Goal: Navigation & Orientation: Find specific page/section

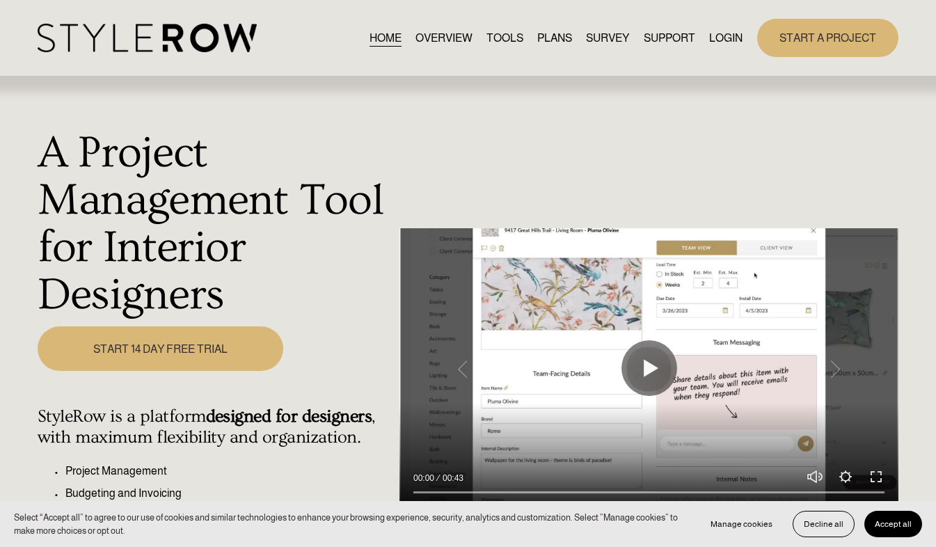
click at [730, 40] on link "LOGIN" at bounding box center [725, 38] width 33 height 19
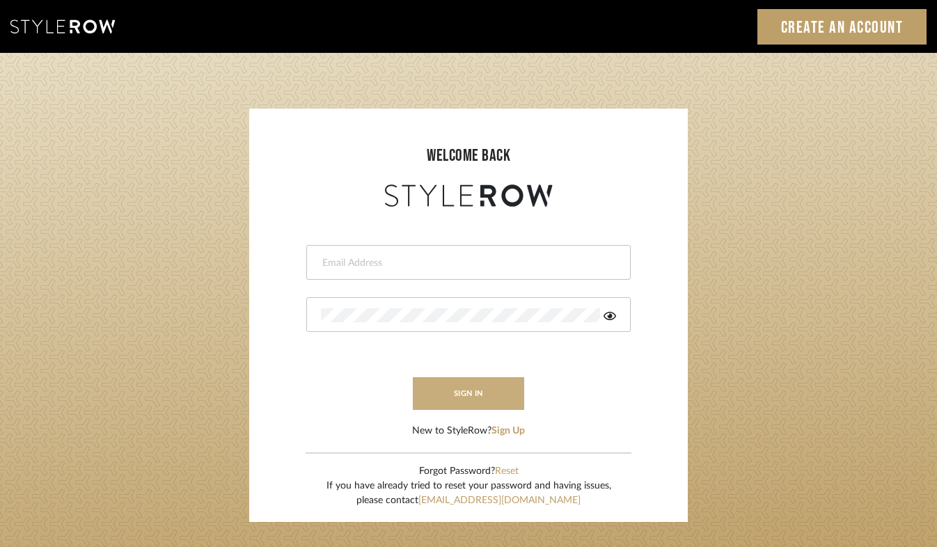
type input "purchasing@tfoxinteriors.com"
click at [505, 391] on button "sign in" at bounding box center [468, 393] width 111 height 33
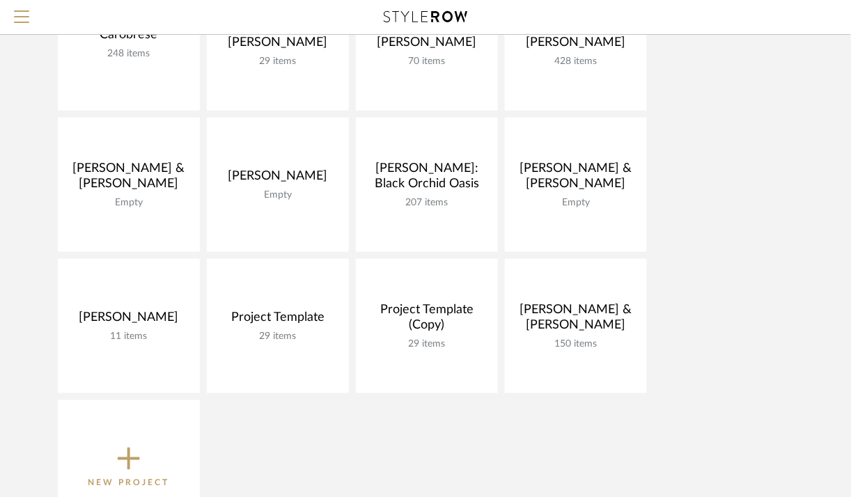
scroll to position [226, 0]
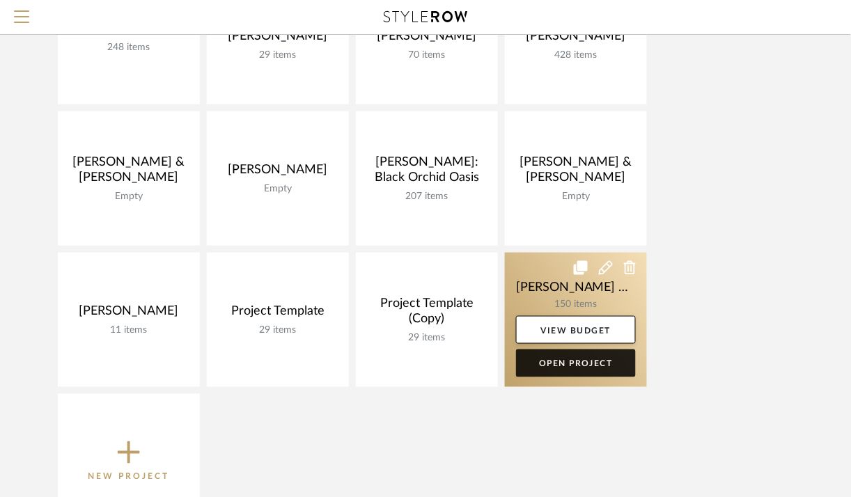
click at [555, 358] on link "Open Project" at bounding box center [576, 363] width 120 height 28
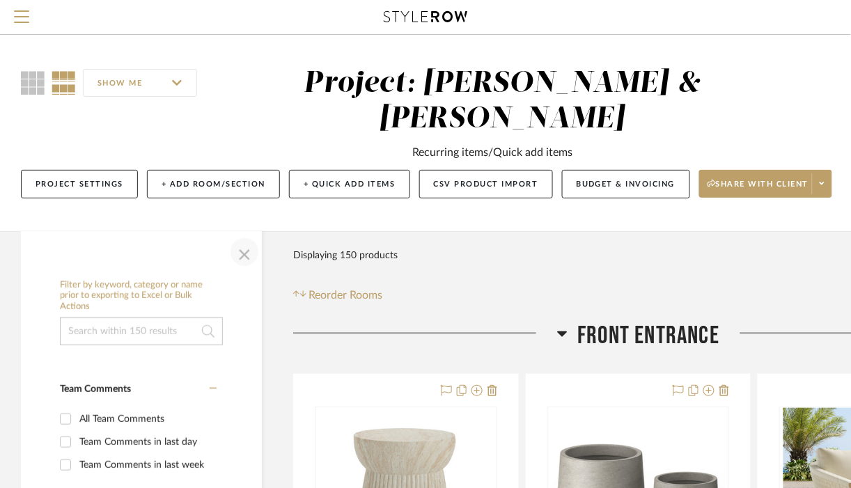
click at [247, 265] on span "button" at bounding box center [244, 251] width 33 height 33
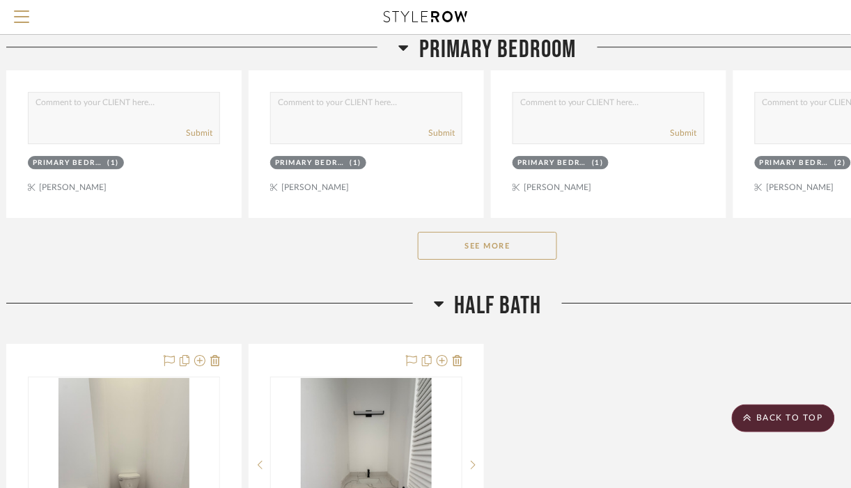
scroll to position [4403, 15]
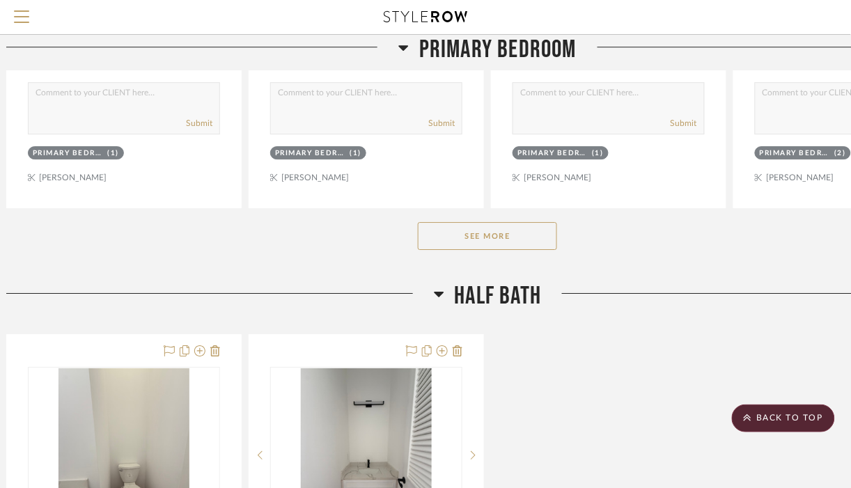
click at [532, 237] on button "See More" at bounding box center [487, 236] width 139 height 28
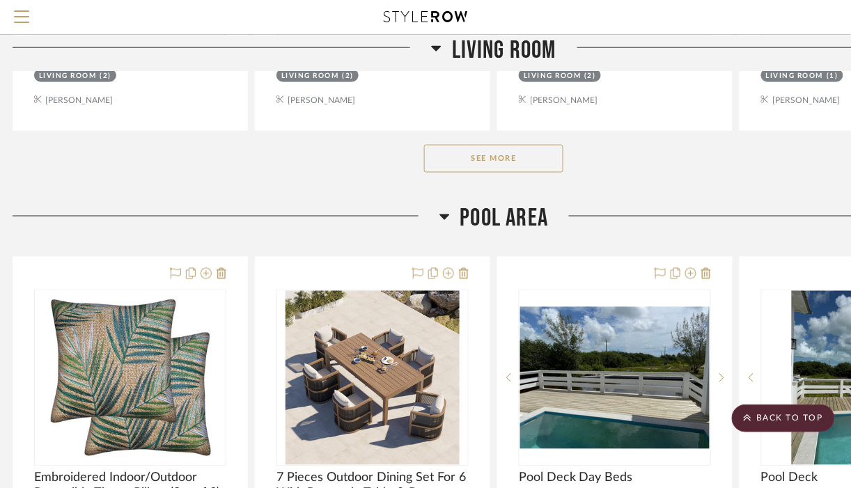
scroll to position [9697, 8]
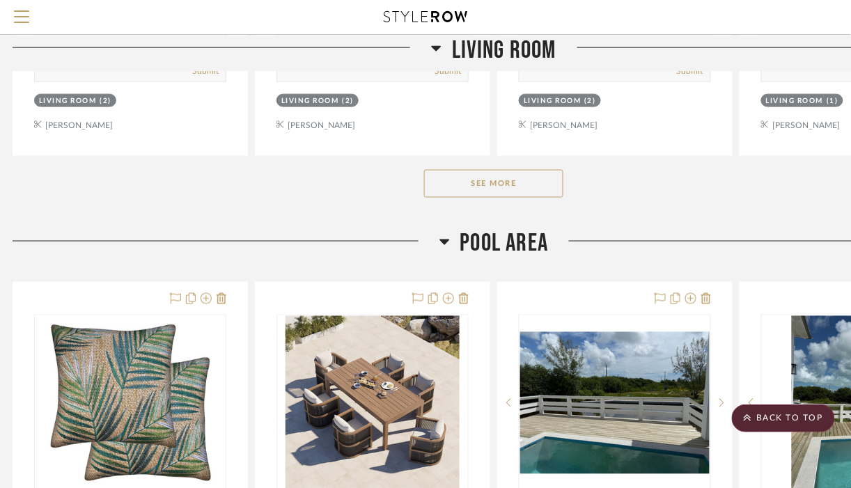
click at [484, 188] on button "See More" at bounding box center [493, 184] width 139 height 28
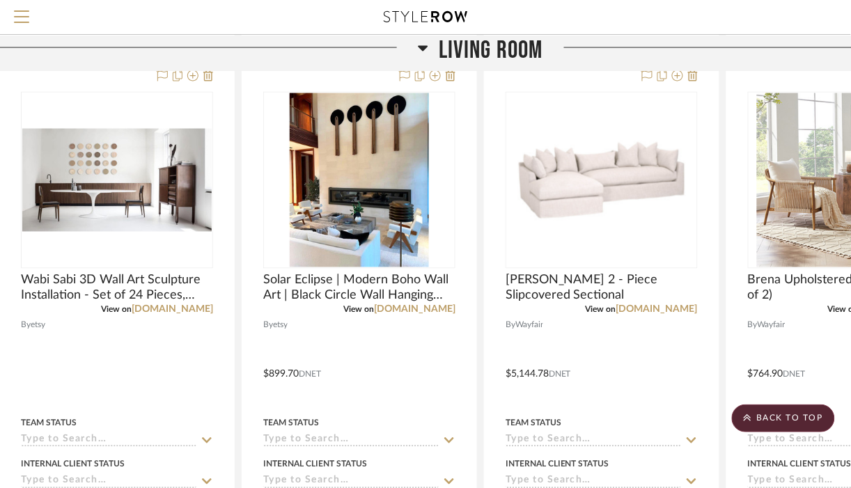
scroll to position [9801, 22]
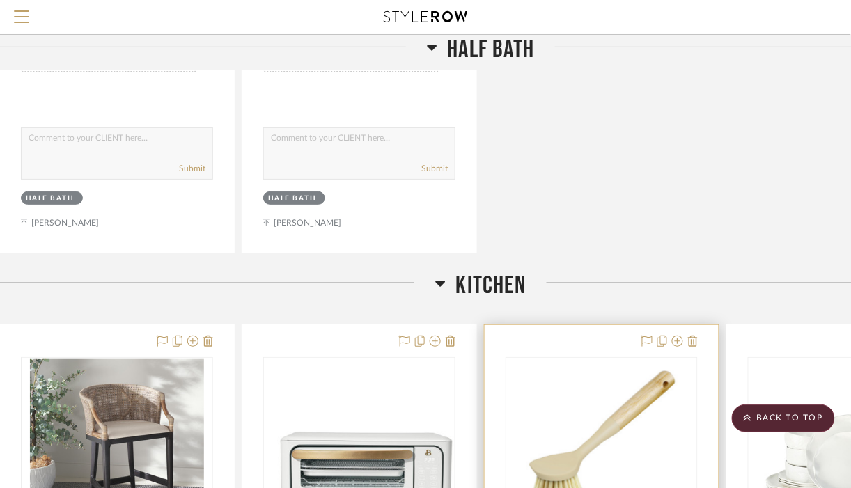
click at [684, 374] on img "0" at bounding box center [601, 445] width 174 height 174
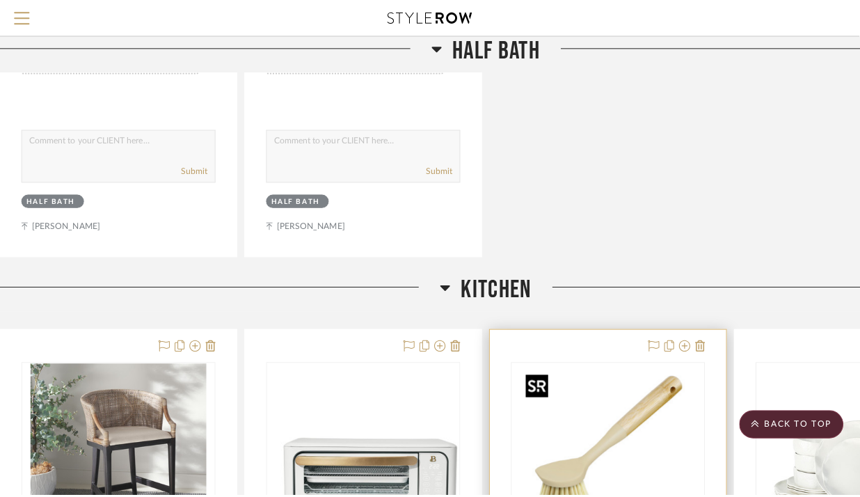
scroll to position [0, 0]
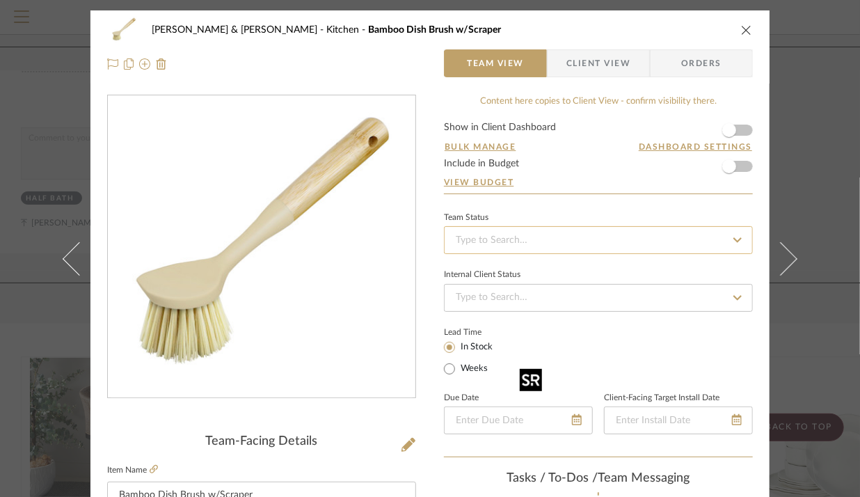
click at [741, 249] on input at bounding box center [598, 240] width 309 height 28
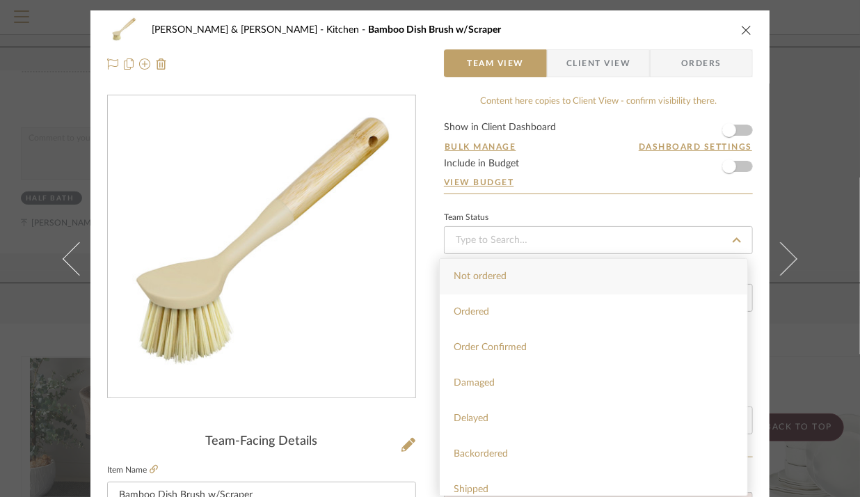
click at [745, 30] on icon "close" at bounding box center [746, 29] width 11 height 11
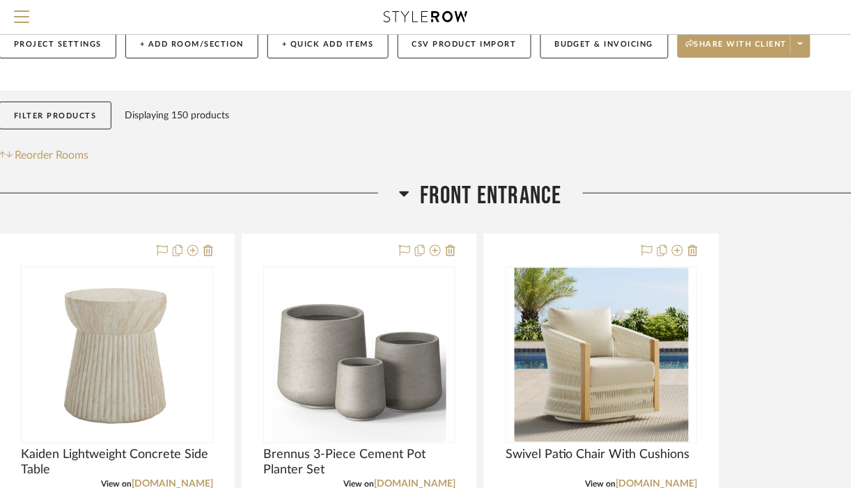
scroll to position [0, 22]
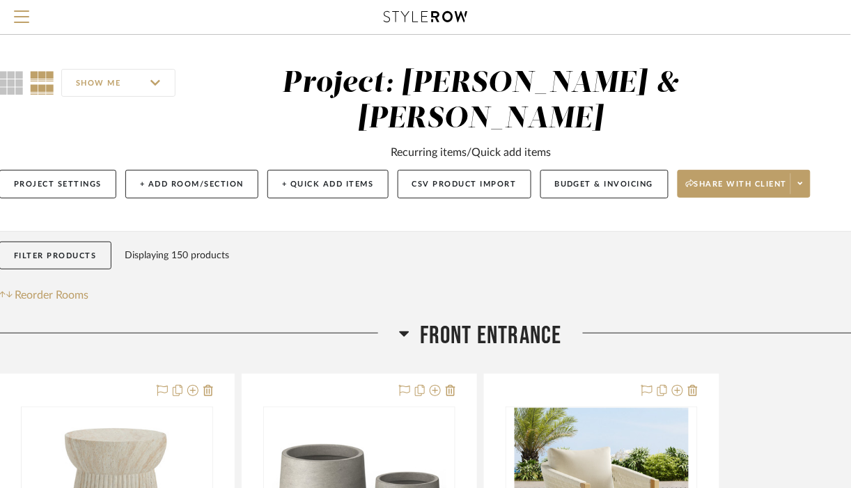
click at [703, 324] on div at bounding box center [762, 339] width 400 height 36
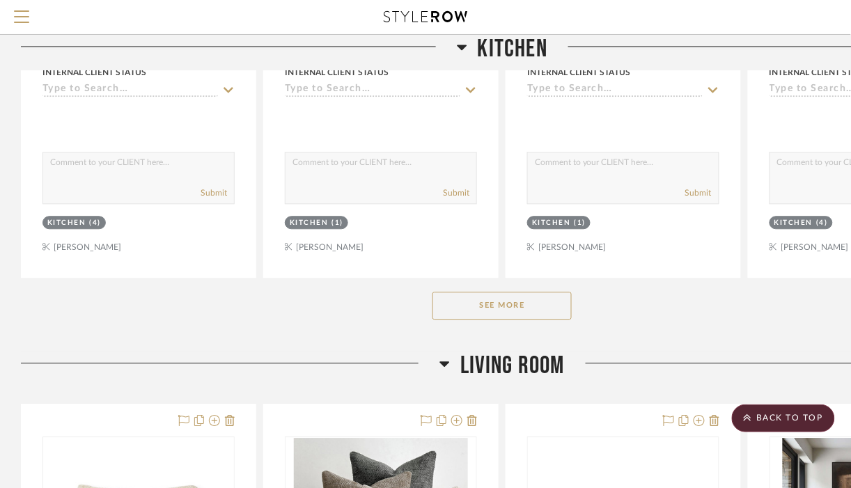
scroll to position [8862, 0]
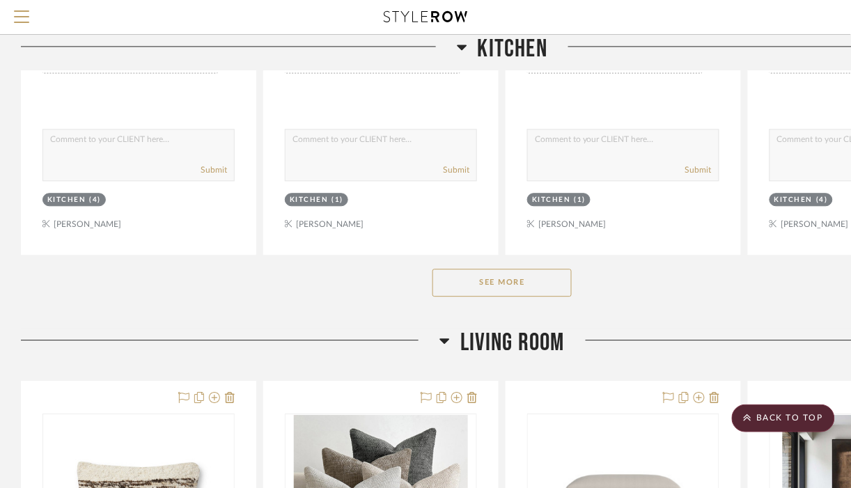
click at [486, 281] on button "See More" at bounding box center [501, 283] width 139 height 28
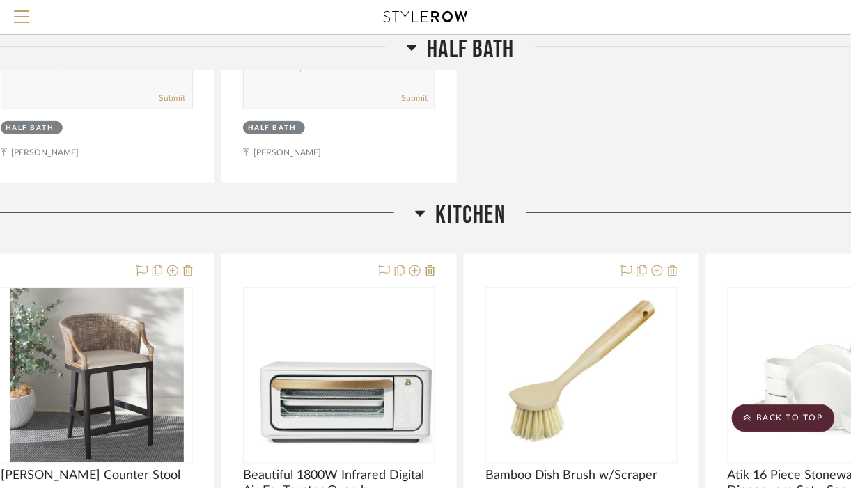
scroll to position [515, 42]
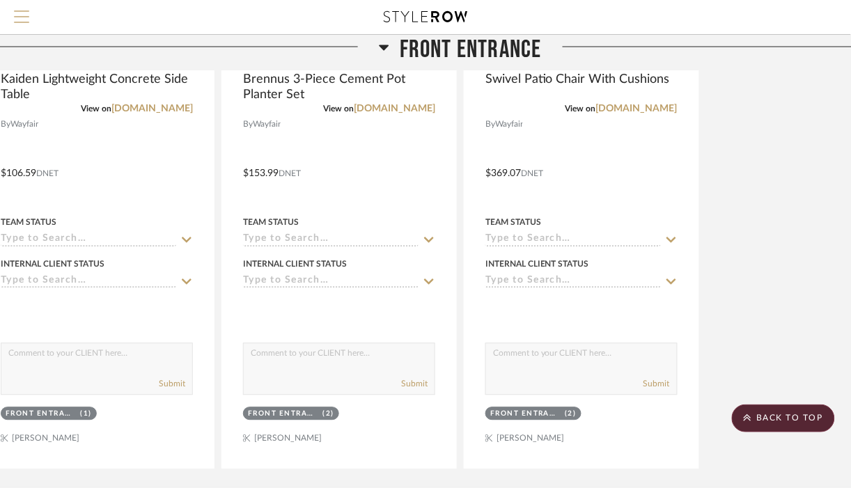
click at [26, 23] on span "Menu" at bounding box center [21, 20] width 15 height 21
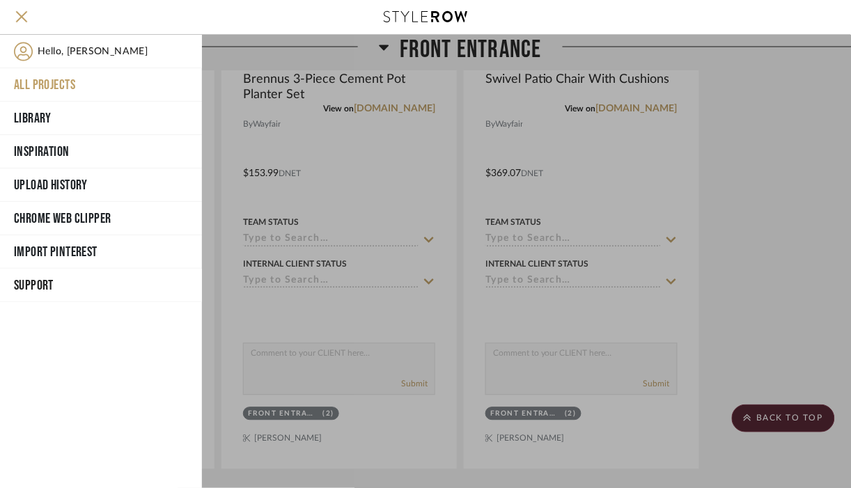
click at [70, 86] on button "All Projects" at bounding box center [101, 84] width 202 height 33
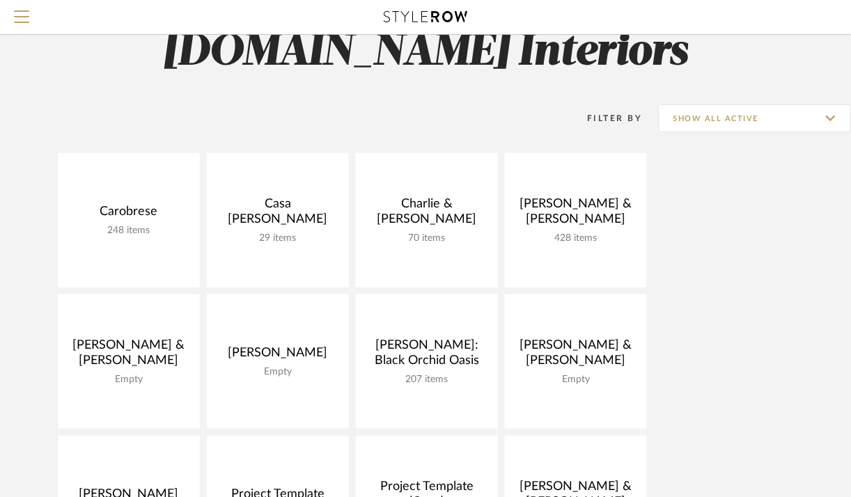
scroll to position [44, 0]
click at [23, 19] on span "Menu" at bounding box center [21, 20] width 15 height 21
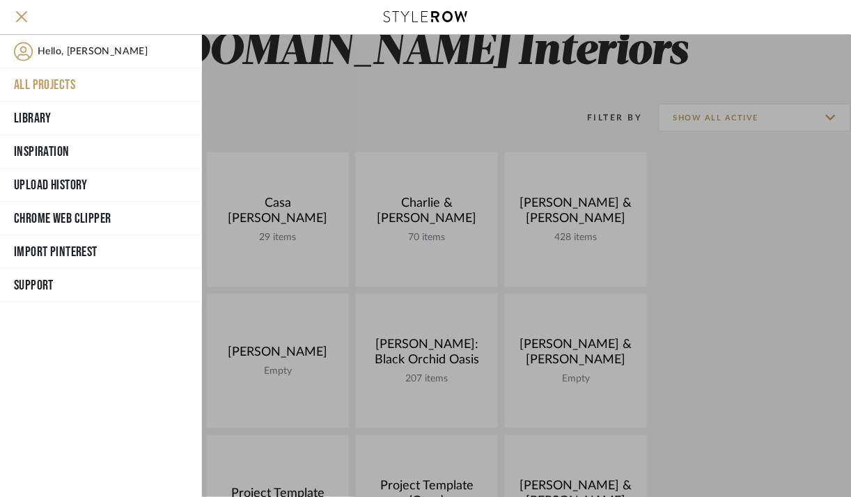
click at [83, 83] on button "All Projects" at bounding box center [101, 84] width 202 height 33
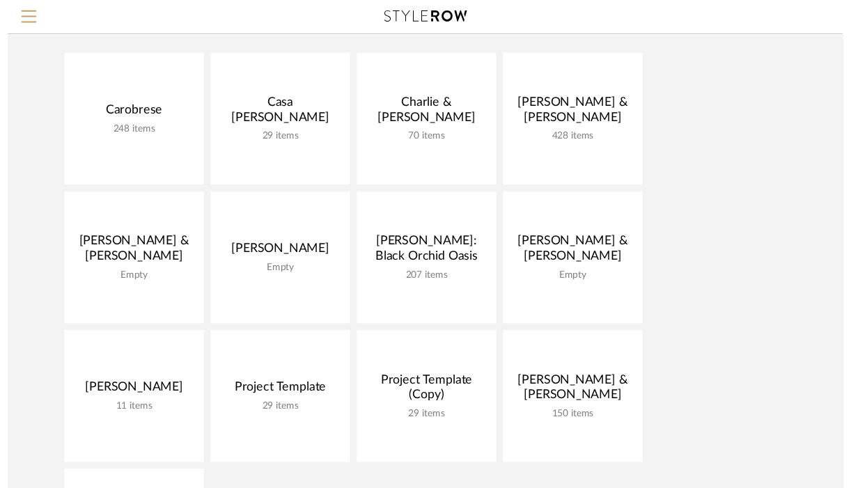
scroll to position [145, 0]
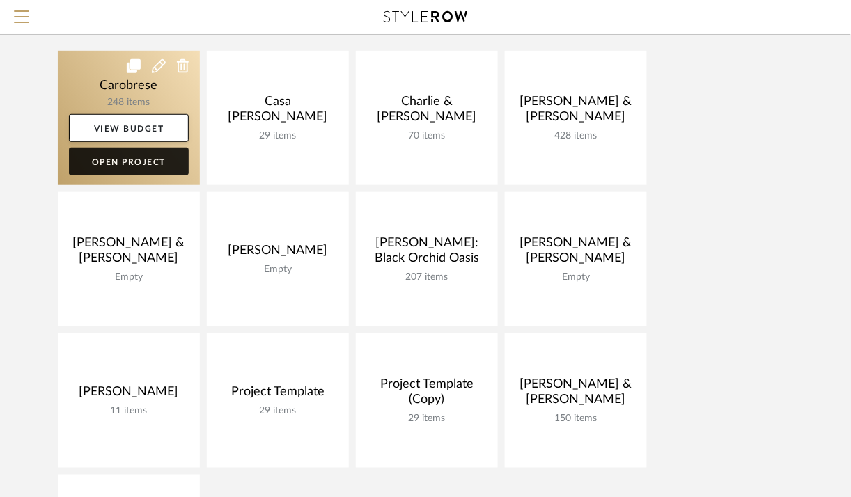
click at [149, 159] on link "Open Project" at bounding box center [129, 162] width 120 height 28
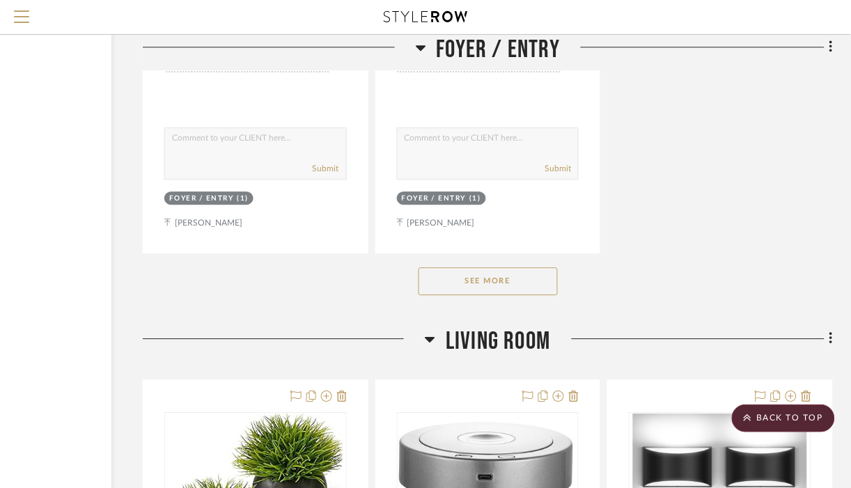
scroll to position [1907, 151]
click at [449, 280] on button "See More" at bounding box center [487, 281] width 139 height 28
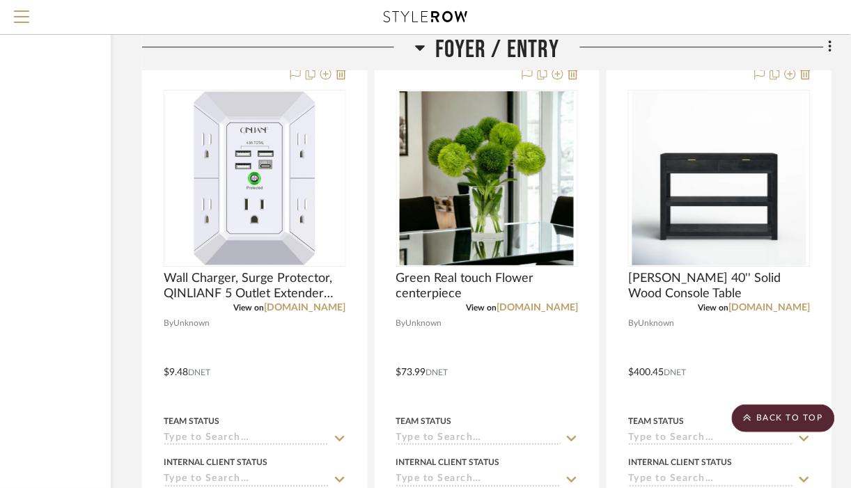
scroll to position [2111, 151]
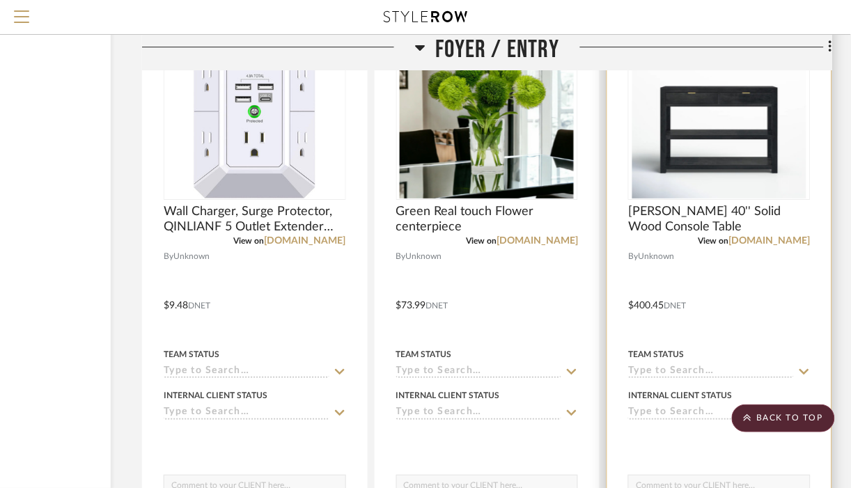
click at [780, 161] on img "0" at bounding box center [719, 111] width 174 height 174
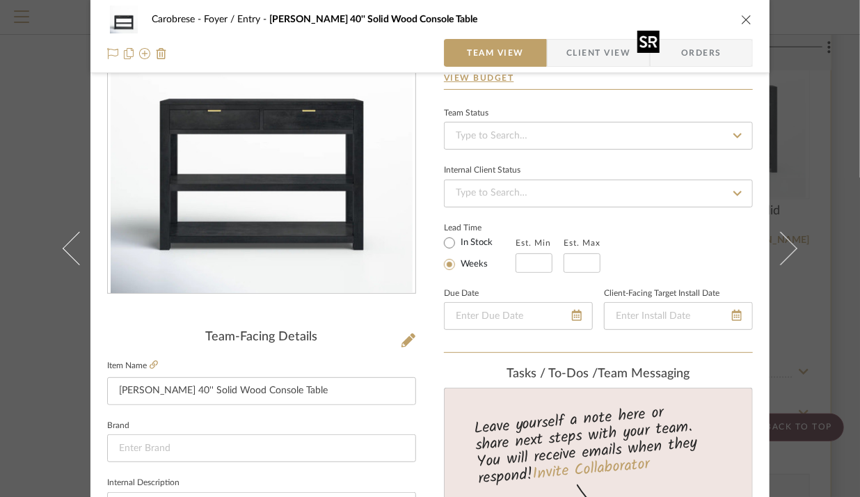
scroll to position [103, 0]
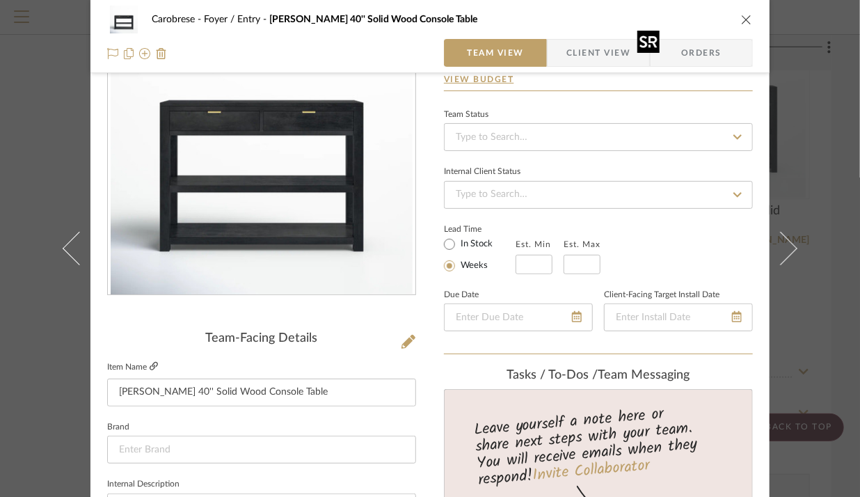
click at [150, 365] on icon at bounding box center [154, 366] width 8 height 8
click at [748, 21] on div "Carobrese Foyer / Entry Bronner 40'' Solid Wood Console Table Team View Client …" at bounding box center [429, 36] width 679 height 73
click at [741, 21] on icon "close" at bounding box center [746, 19] width 11 height 11
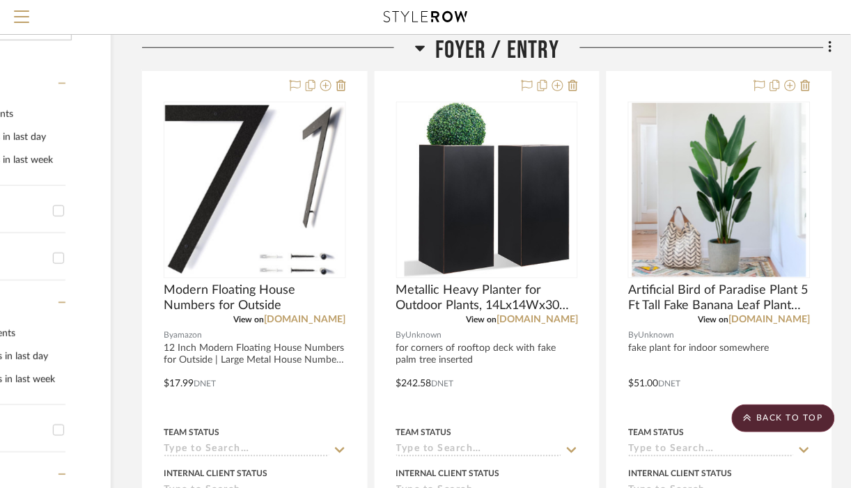
scroll to position [249, 151]
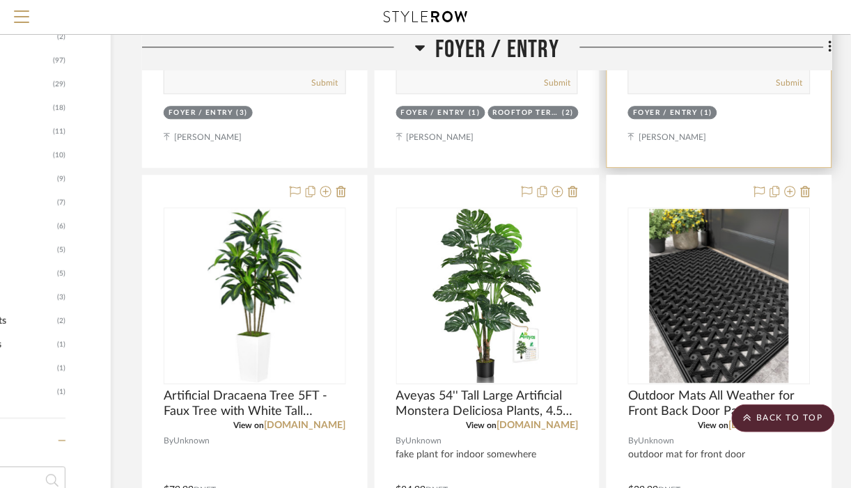
click at [792, 116] on div "Foyer / Entry (1)" at bounding box center [718, 113] width 185 height 19
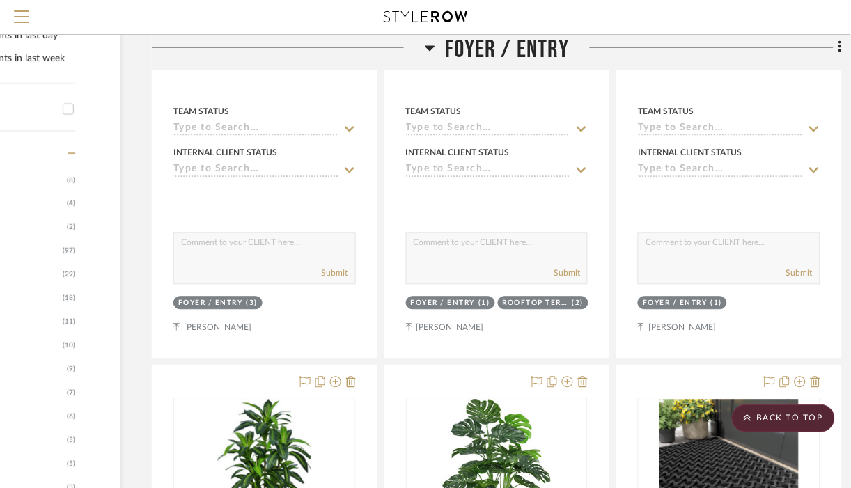
scroll to position [0, 141]
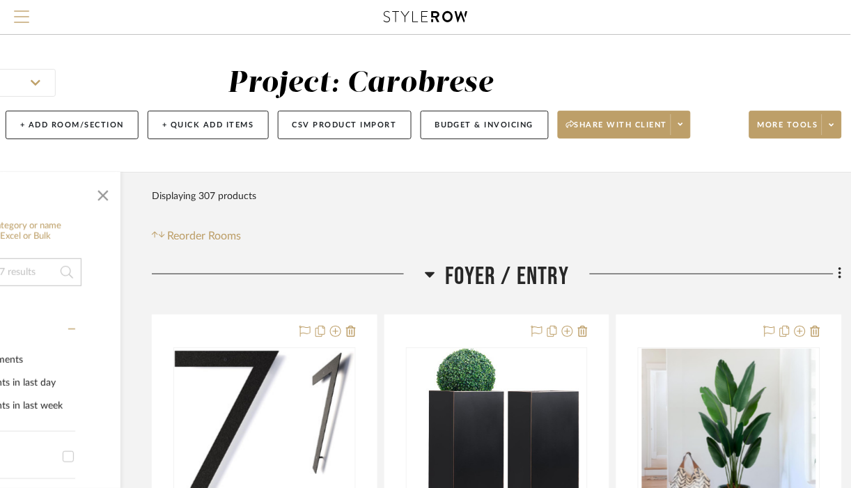
click at [14, 24] on span "Menu" at bounding box center [21, 20] width 15 height 21
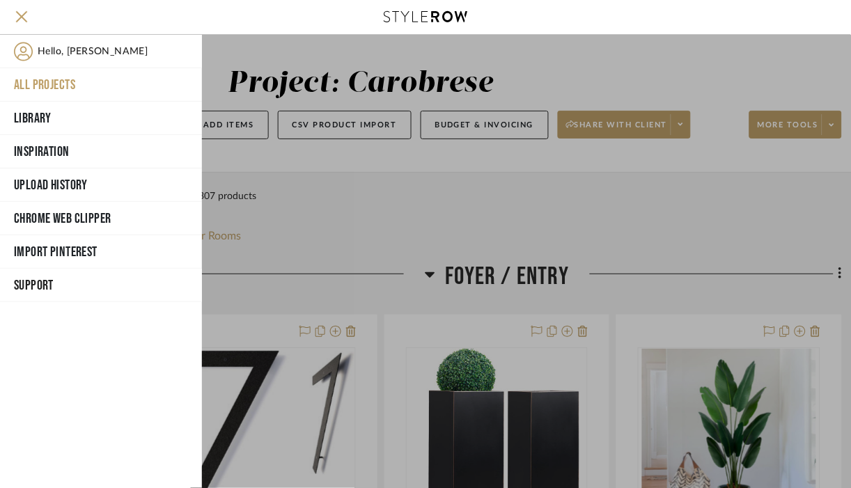
click at [34, 90] on button "All Projects" at bounding box center [101, 84] width 202 height 33
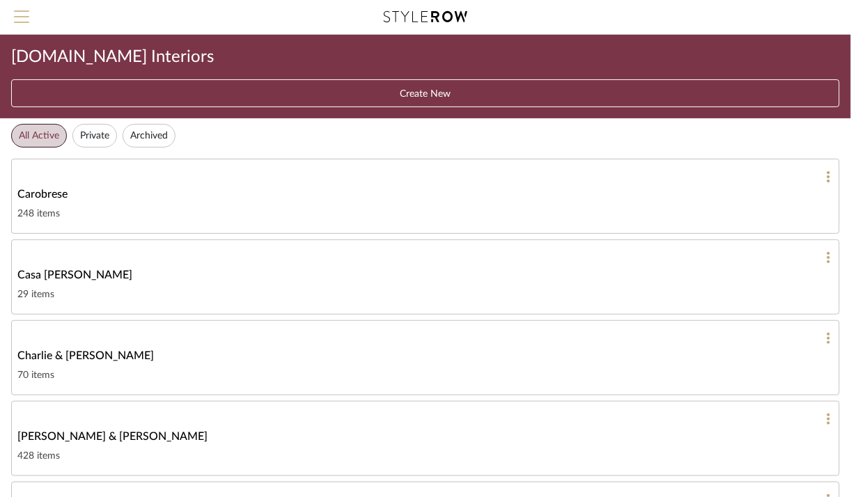
click at [10, 22] on button "Menu" at bounding box center [21, 17] width 43 height 34
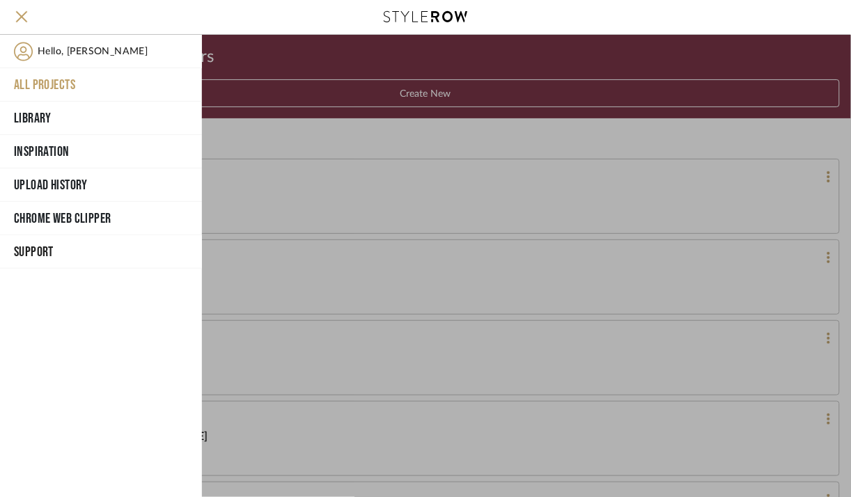
click at [38, 90] on button "All Projects" at bounding box center [101, 84] width 202 height 33
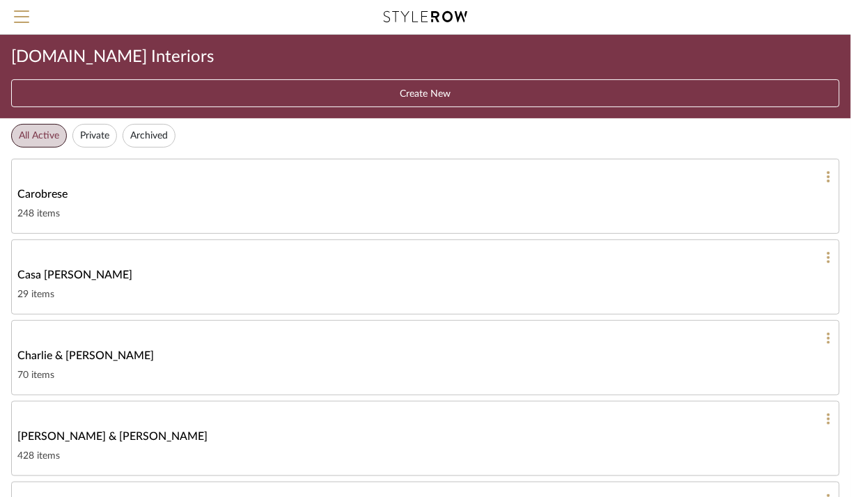
click at [52, 133] on button "All Active" at bounding box center [39, 136] width 56 height 24
click at [29, 15] on button "Menu" at bounding box center [21, 17] width 43 height 34
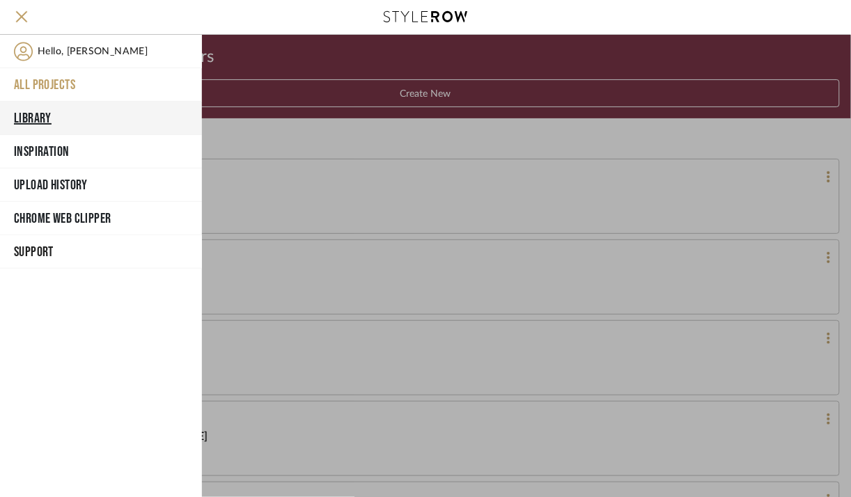
click at [31, 114] on button "Library" at bounding box center [101, 118] width 202 height 33
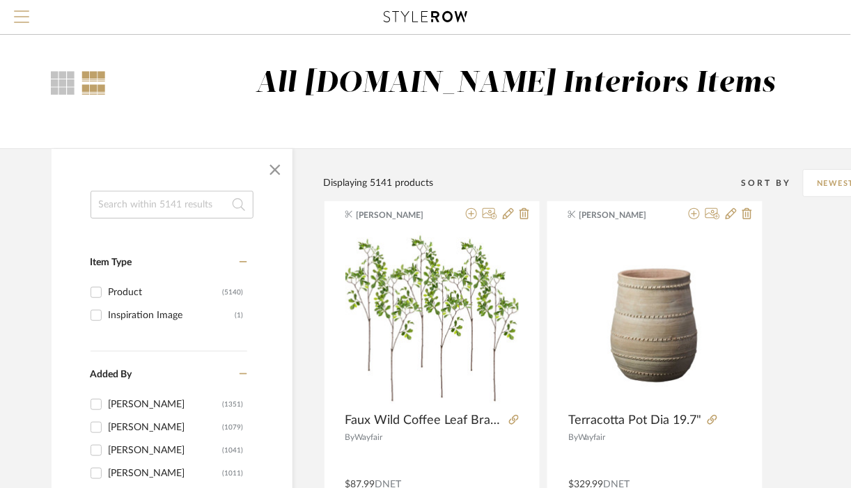
click at [19, 17] on span "Menu" at bounding box center [21, 20] width 15 height 21
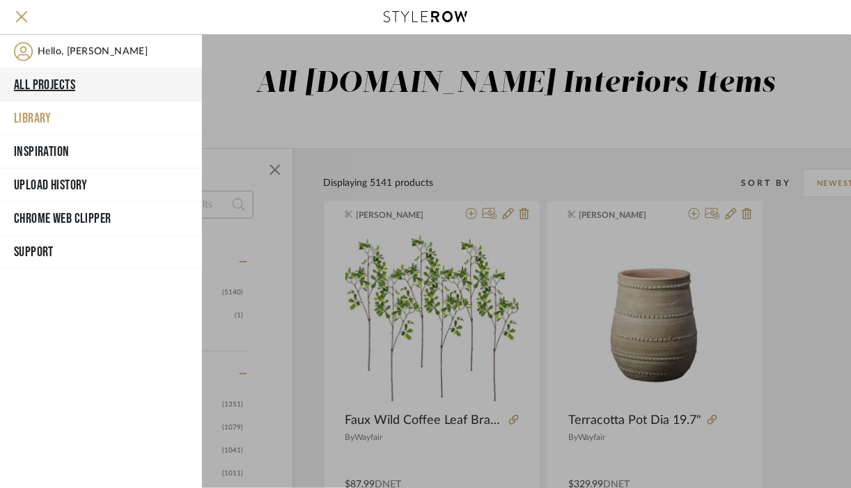
click at [67, 82] on button "All Projects" at bounding box center [101, 84] width 202 height 33
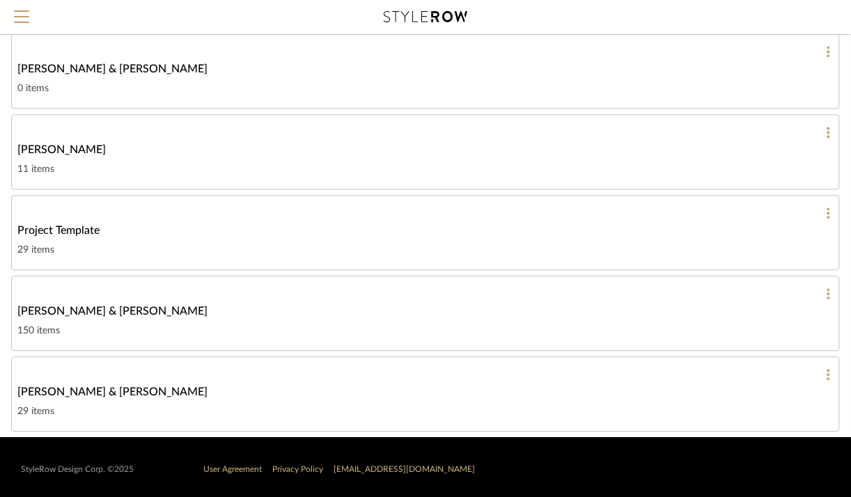
scroll to position [578, 0]
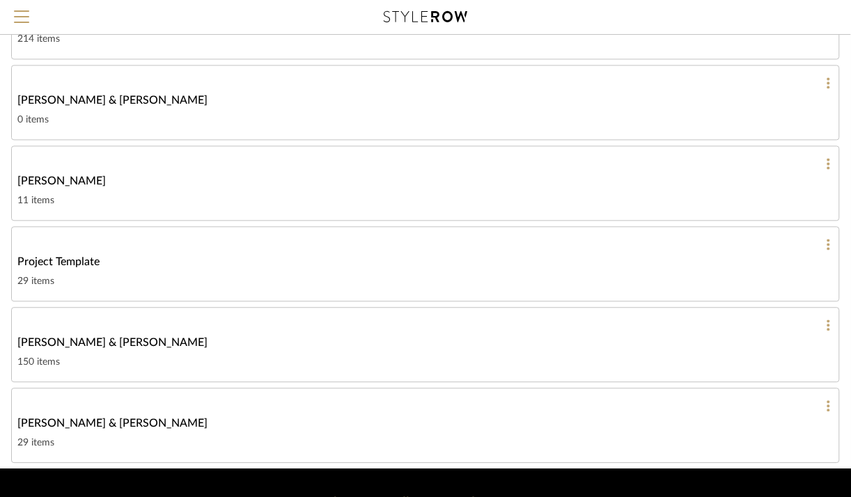
click at [147, 400] on div at bounding box center [425, 406] width 816 height 13
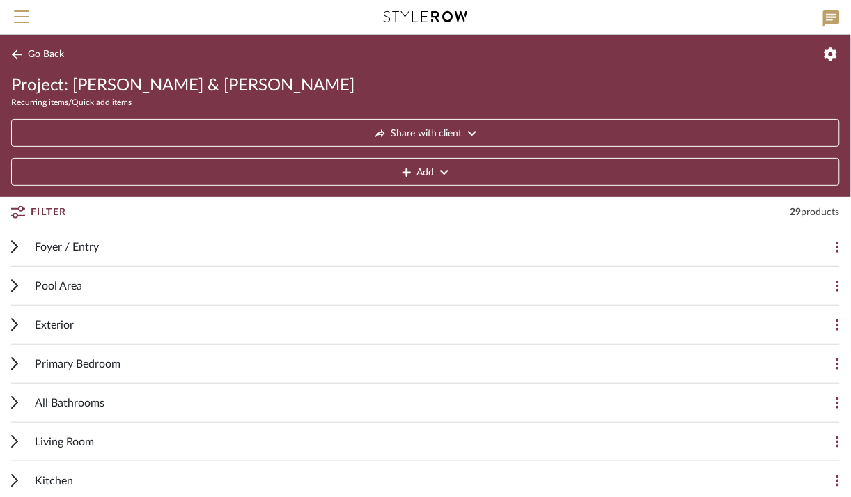
click at [26, 239] on div "Foyer / Entry Add Item" at bounding box center [425, 247] width 828 height 39
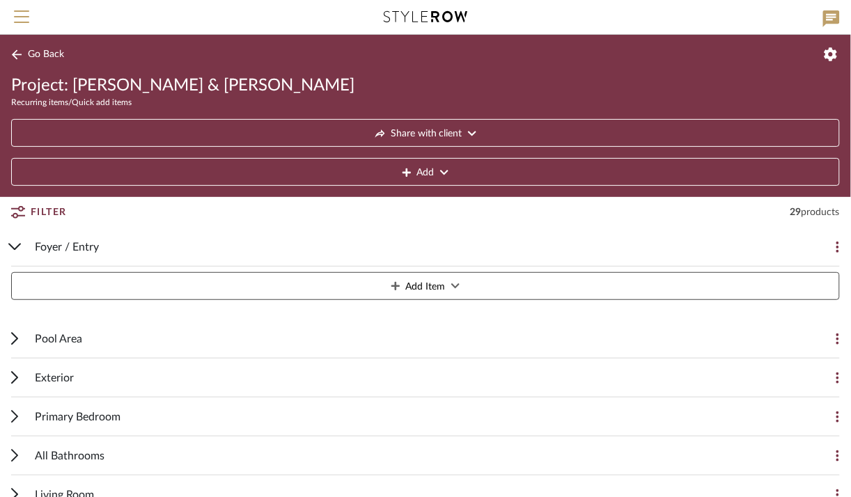
click at [20, 337] on div "Pool Area Add Item" at bounding box center [425, 339] width 828 height 39
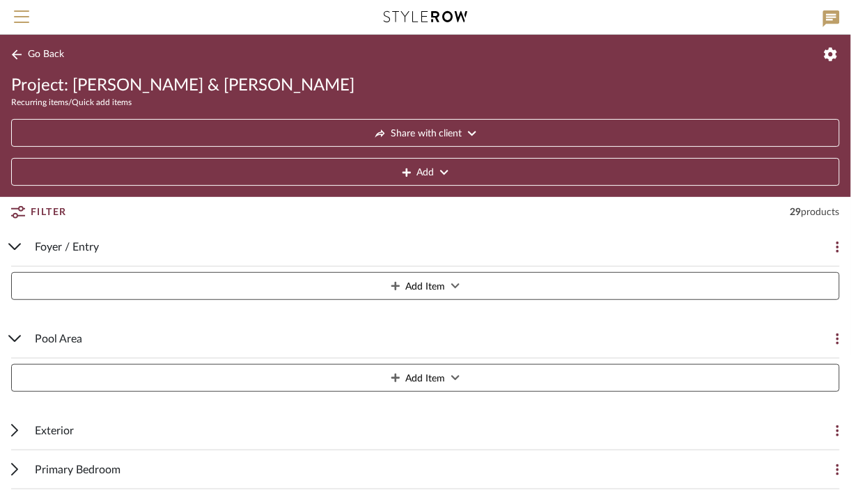
click at [804, 218] on div "29 products" at bounding box center [814, 212] width 49 height 14
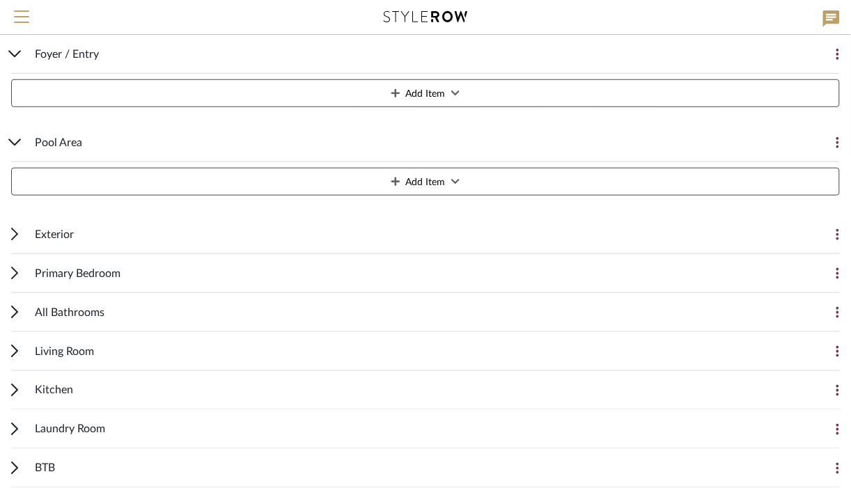
scroll to position [215, 0]
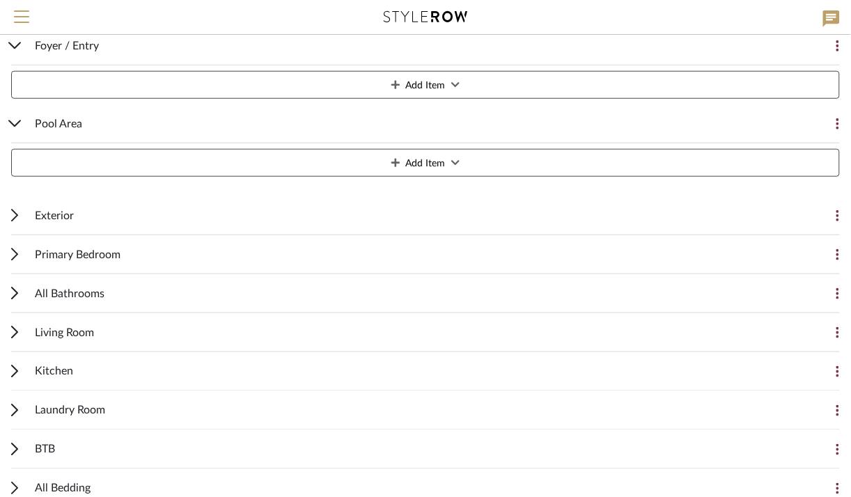
drag, startPoint x: 22, startPoint y: 211, endPoint x: 24, endPoint y: 266, distance: 55.1
click at [24, 266] on div "Foyer / Entry Add Item Pool Area Add Item Exterior Add Item Primary Bedroom Add…" at bounding box center [425, 261] width 851 height 496
click at [24, 266] on div "Primary Bedroom Add Item" at bounding box center [425, 254] width 828 height 39
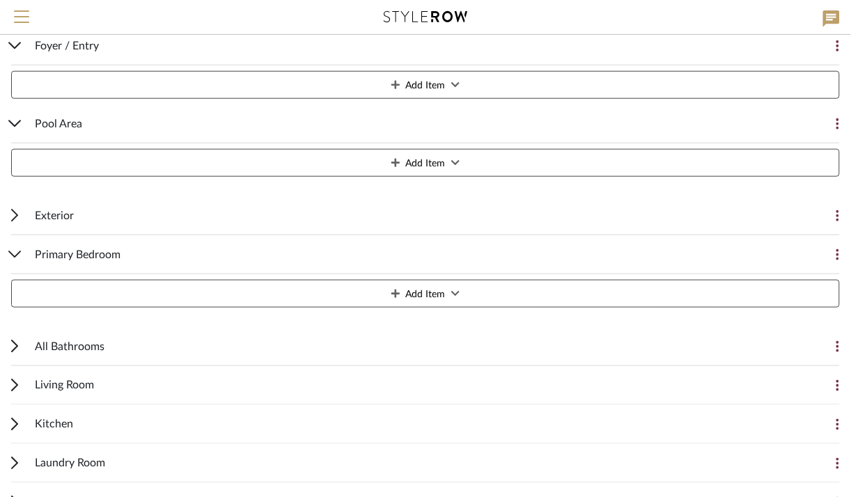
click at [19, 216] on div "Exterior Add Item" at bounding box center [425, 215] width 828 height 39
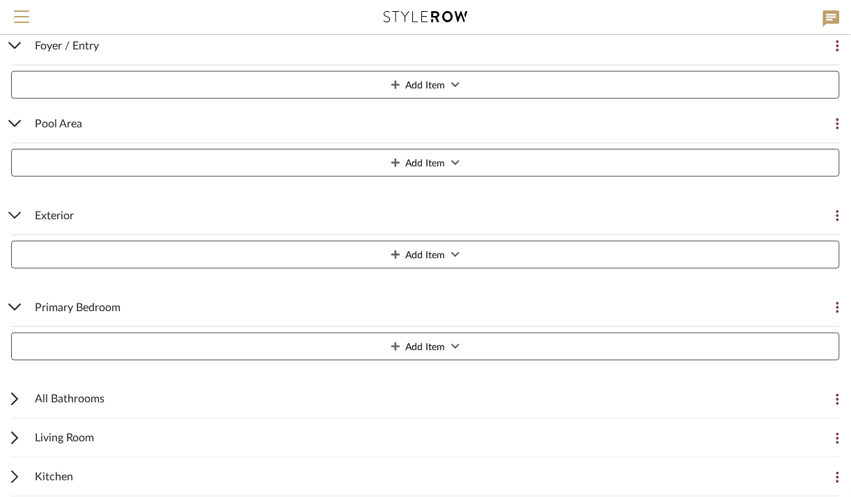
click at [16, 391] on div "All Bathrooms Add Item" at bounding box center [425, 399] width 828 height 39
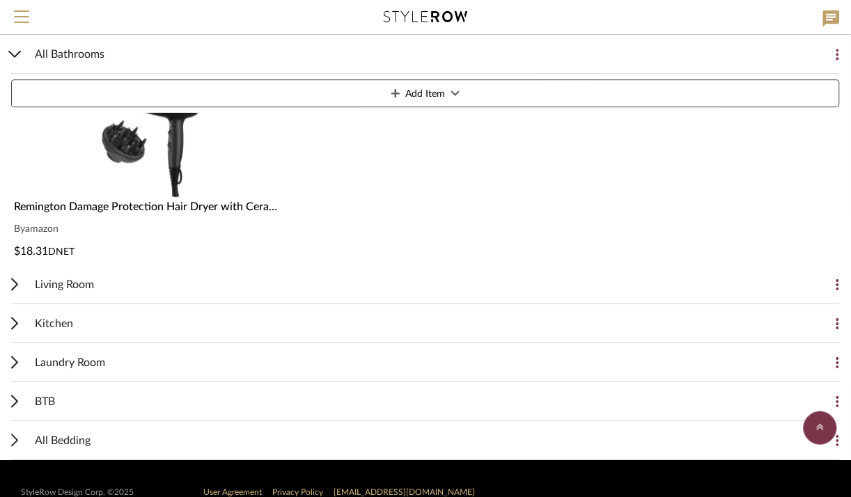
scroll to position [877, 0]
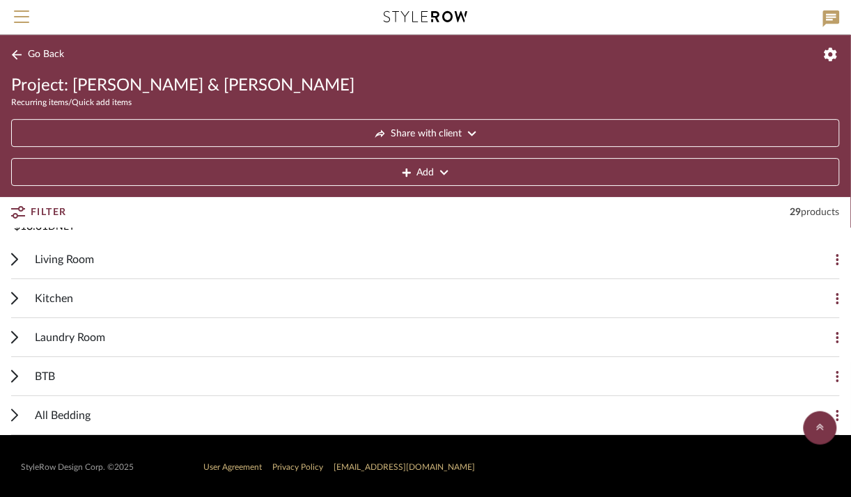
click at [11, 261] on icon at bounding box center [14, 259] width 7 height 13
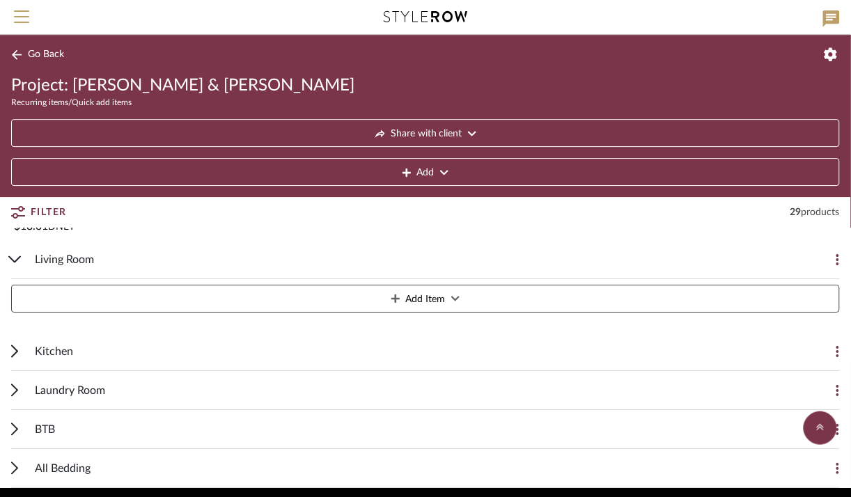
click at [23, 354] on div "Kitchen Add Item" at bounding box center [425, 351] width 828 height 39
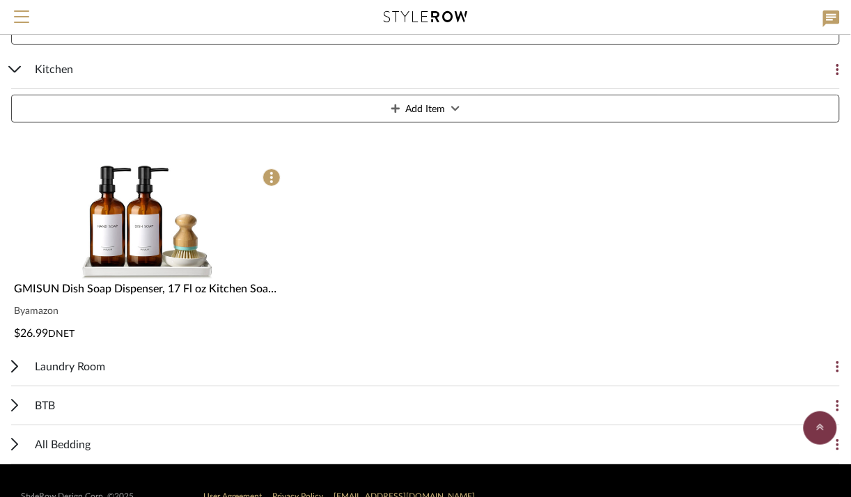
scroll to position [1157, 0]
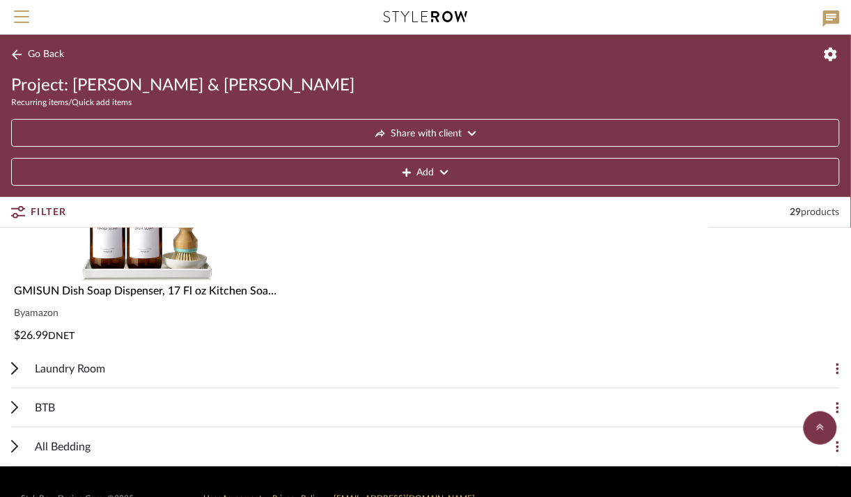
click at [21, 362] on div "Laundry Room Add Item" at bounding box center [425, 368] width 828 height 39
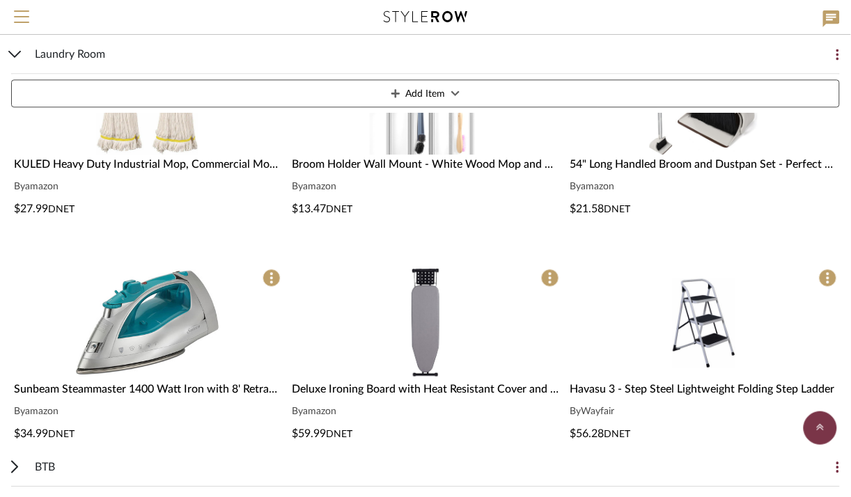
scroll to position [1891, 0]
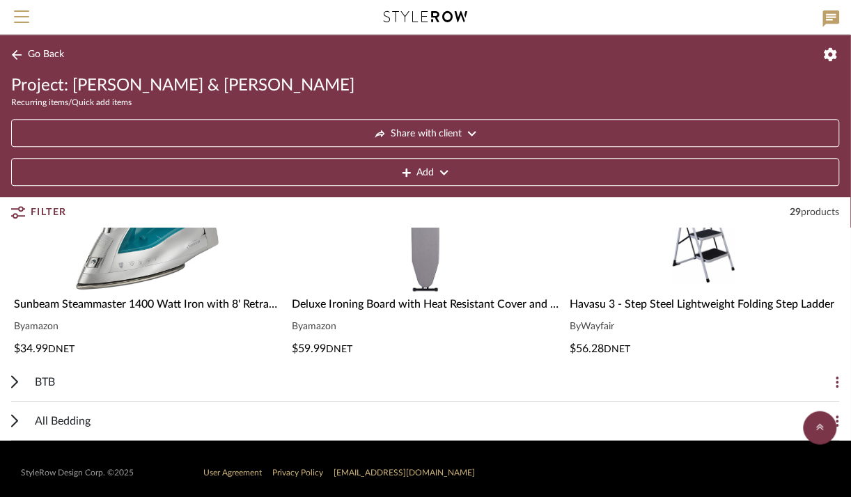
click at [15, 369] on div "BTB Add Item" at bounding box center [425, 382] width 828 height 39
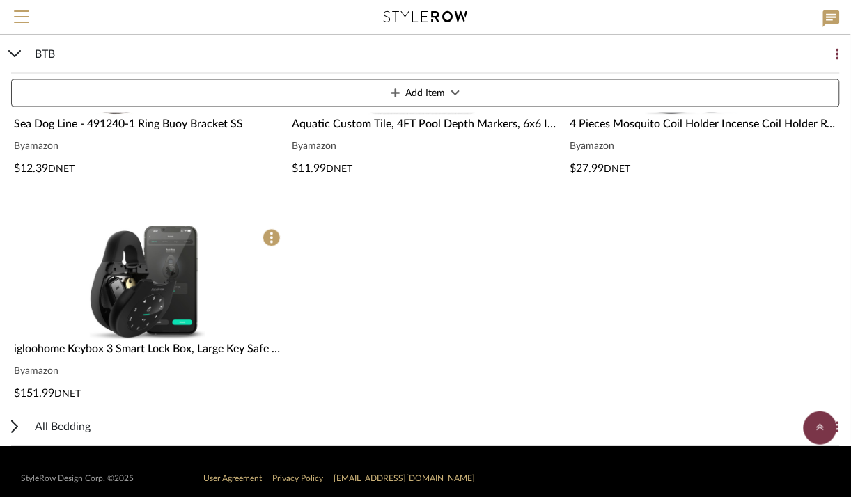
scroll to position [2858, 0]
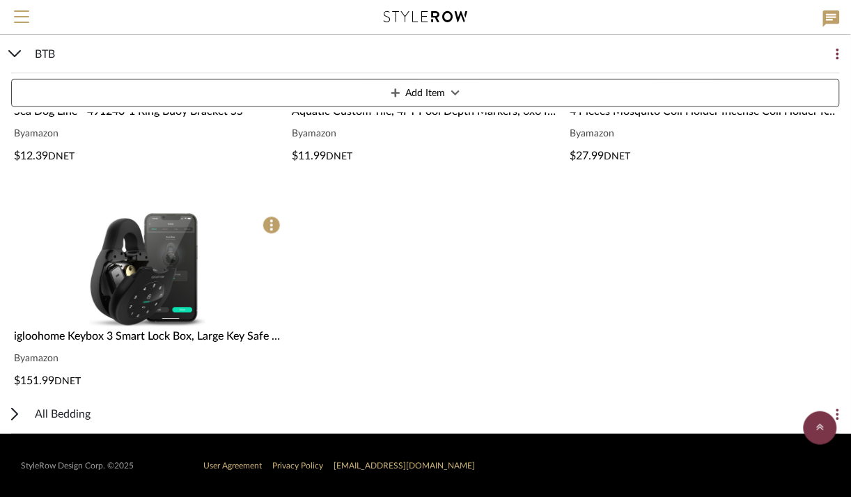
click at [17, 418] on icon at bounding box center [14, 414] width 7 height 13
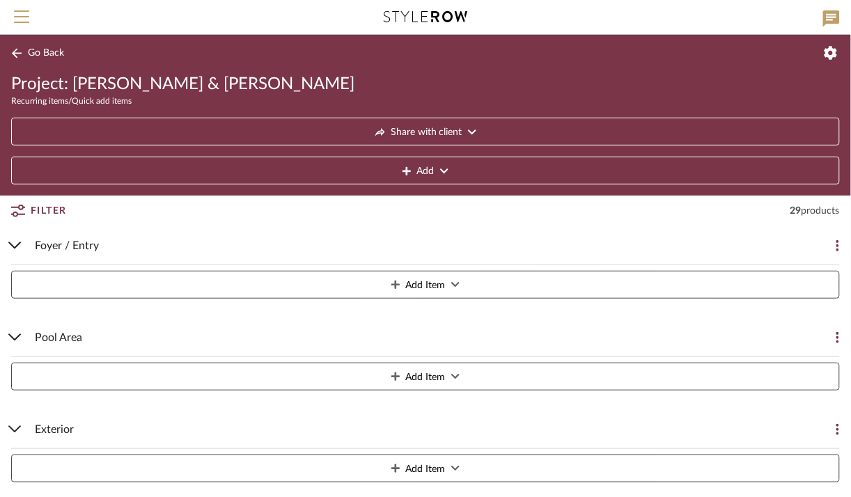
scroll to position [0, 0]
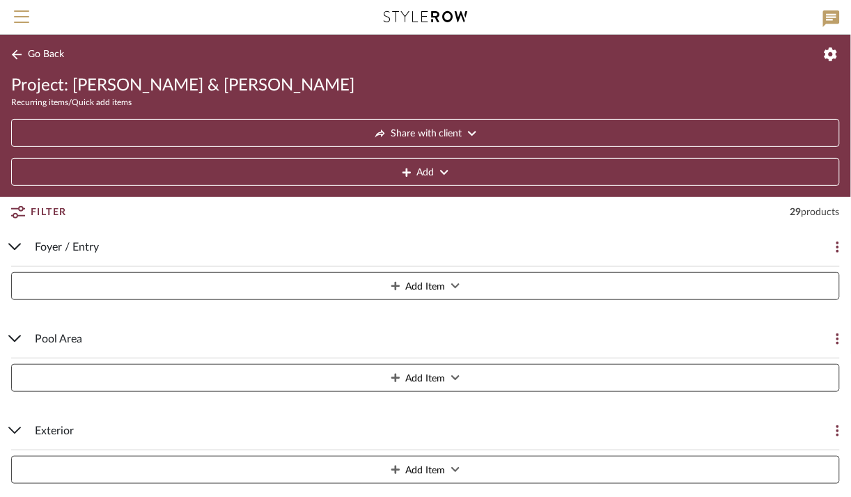
click at [24, 53] on button "Go Back" at bounding box center [40, 54] width 58 height 17
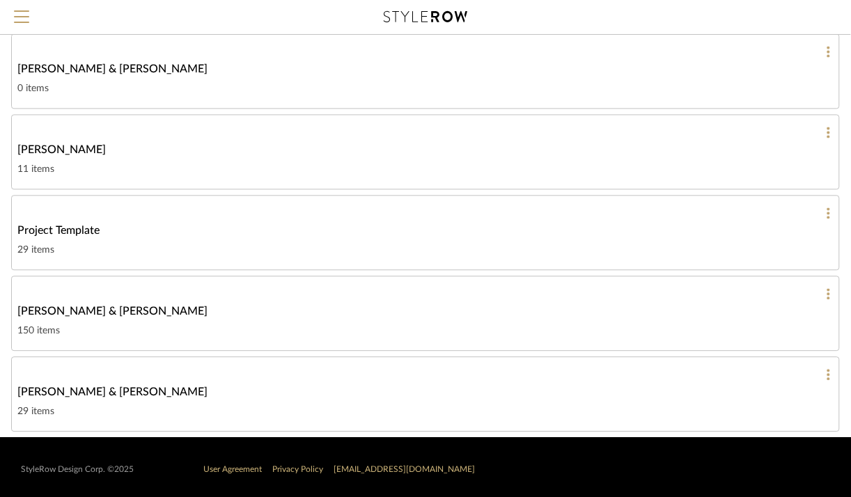
scroll to position [610, 0]
click at [688, 305] on div "[PERSON_NAME] & [PERSON_NAME]" at bounding box center [425, 311] width 816 height 17
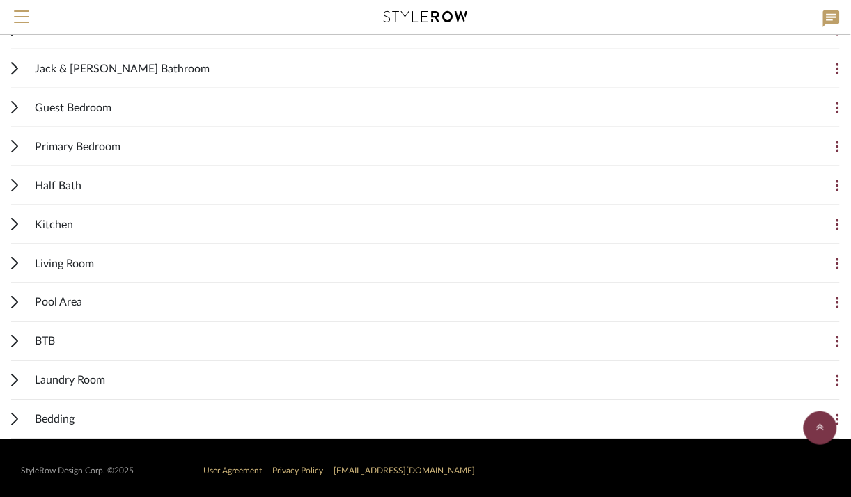
scroll to position [300, 0]
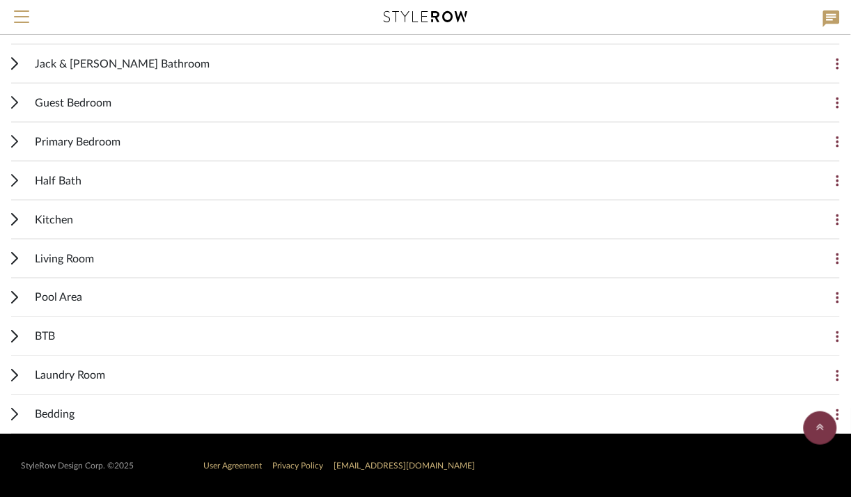
click at [17, 333] on icon at bounding box center [14, 336] width 7 height 13
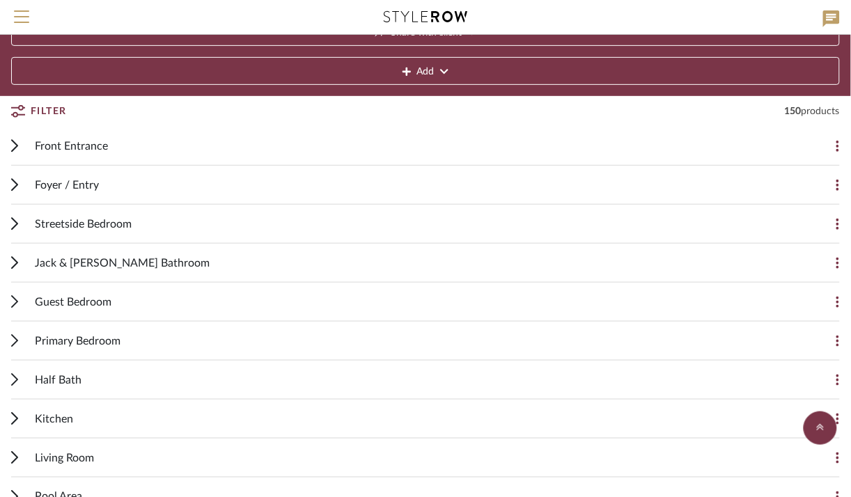
scroll to position [0, 0]
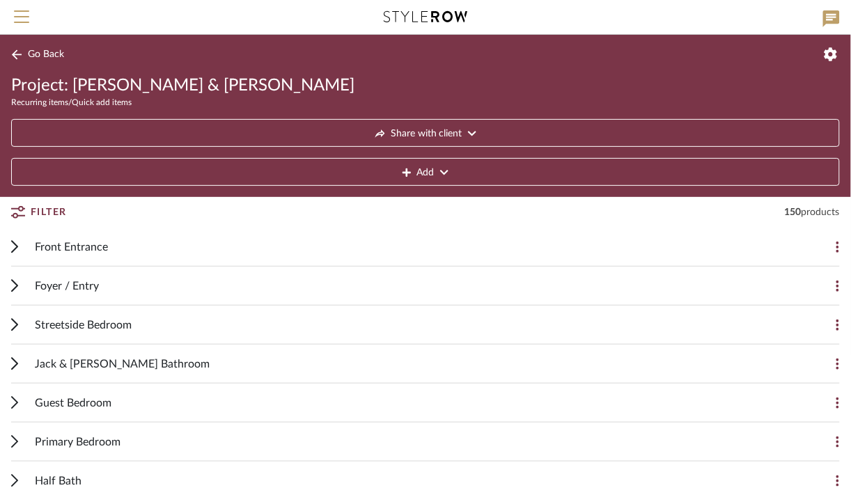
click at [18, 55] on icon at bounding box center [17, 54] width 10 height 10
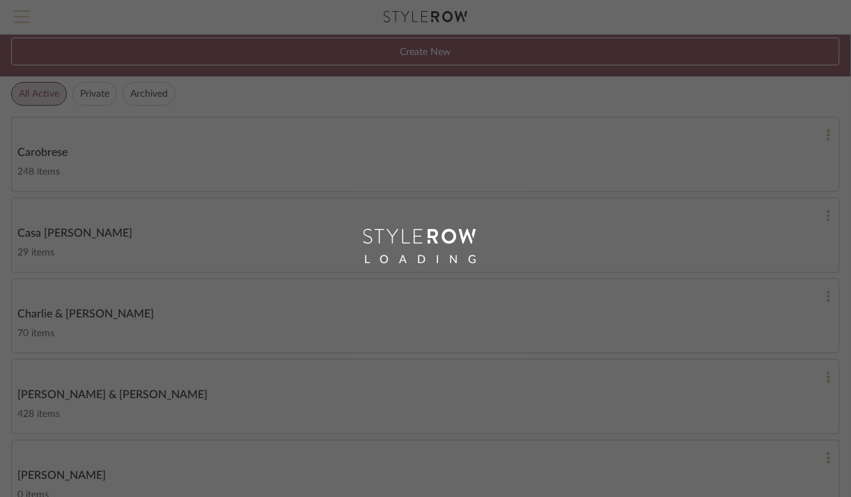
scroll to position [300, 0]
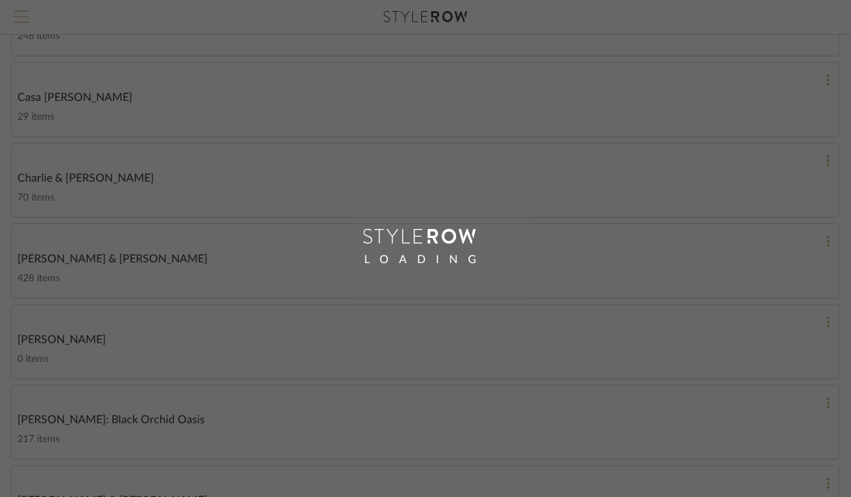
scroll to position [183, 0]
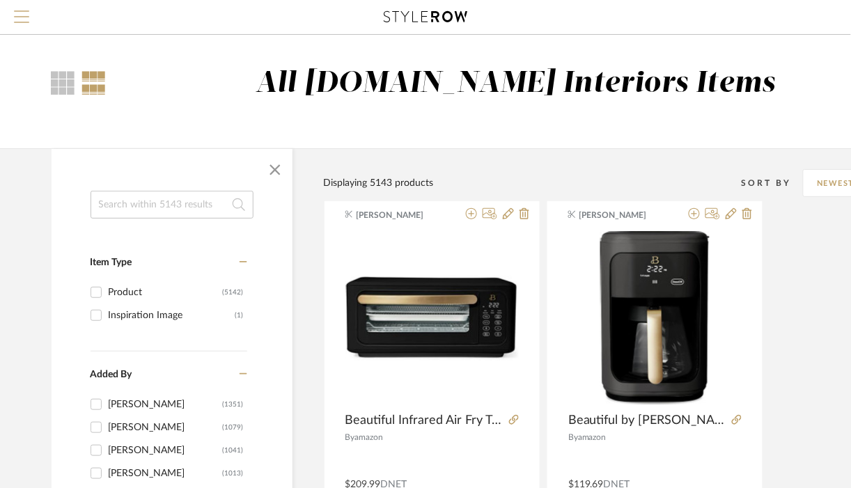
click at [22, 12] on span "Menu" at bounding box center [21, 10] width 15 height 1
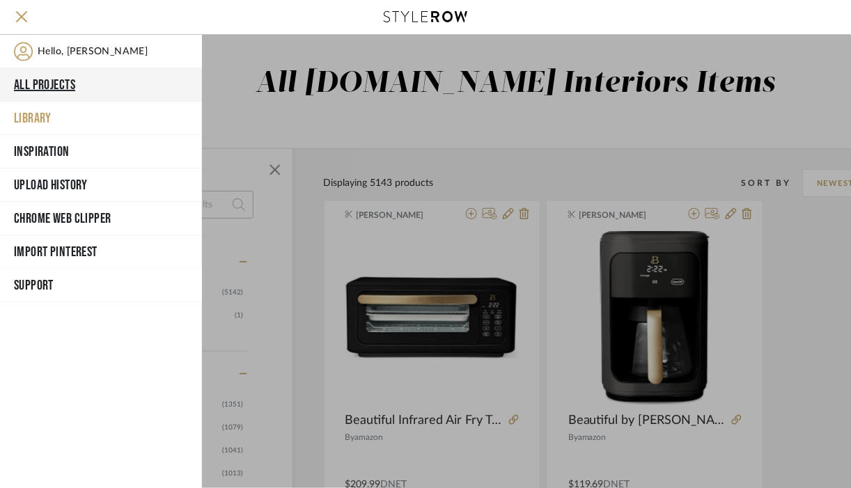
click at [49, 89] on button "All Projects" at bounding box center [101, 84] width 202 height 33
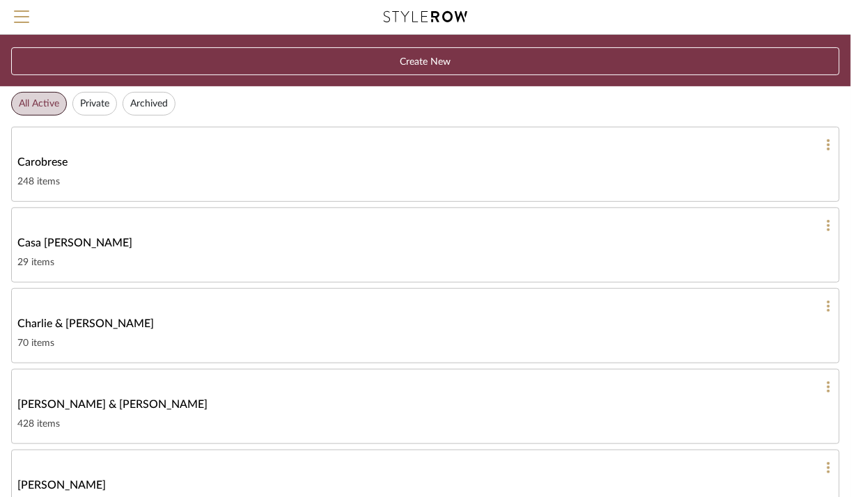
scroll to position [26, 0]
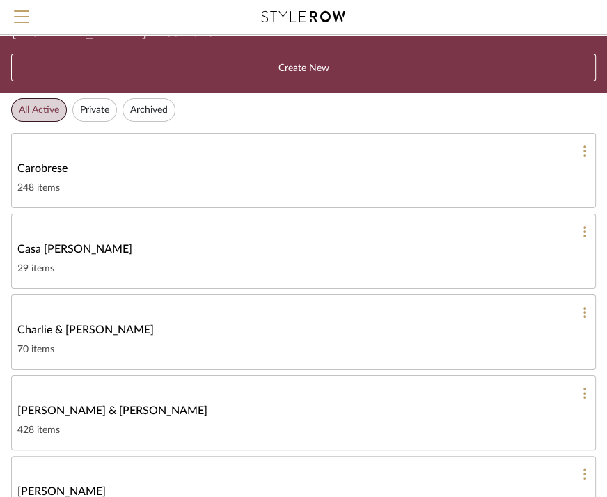
click at [159, 104] on button "Archived" at bounding box center [149, 110] width 53 height 24
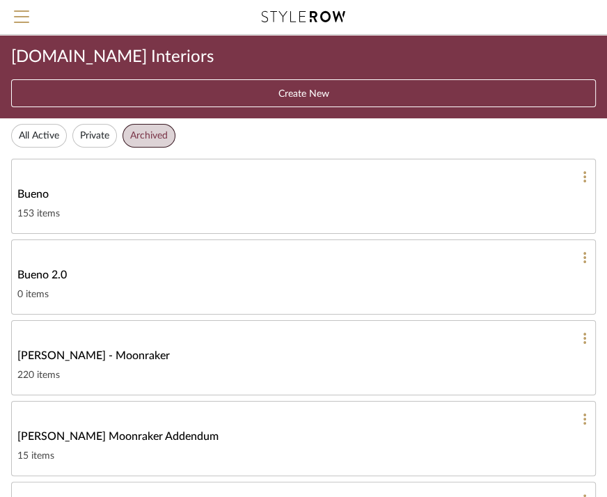
click at [56, 134] on button "All Active" at bounding box center [39, 136] width 56 height 24
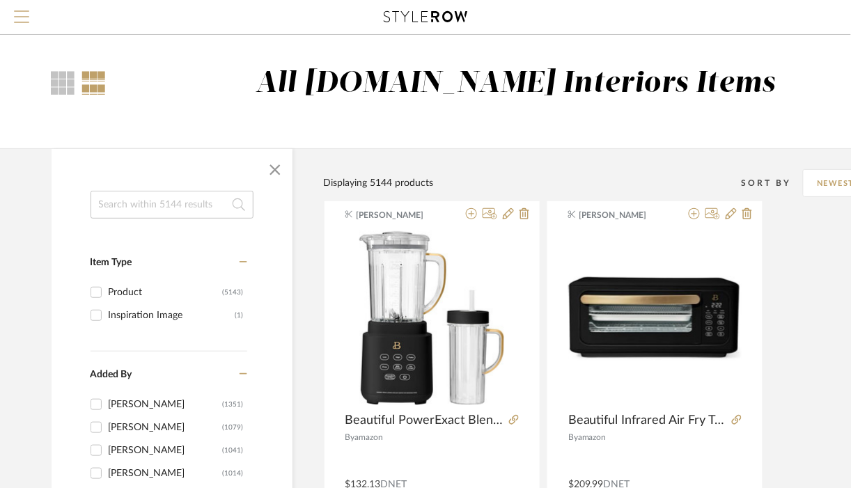
click at [24, 18] on span "Menu" at bounding box center [21, 20] width 15 height 21
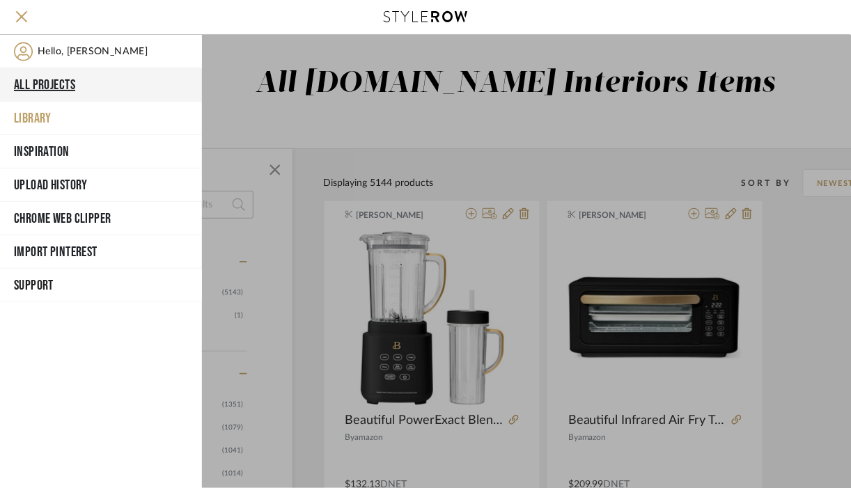
click at [86, 88] on button "All Projects" at bounding box center [101, 84] width 202 height 33
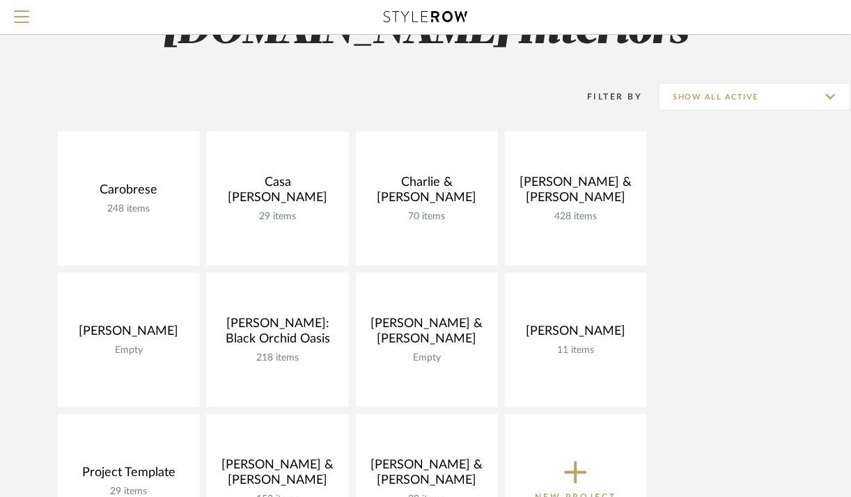
scroll to position [63, 0]
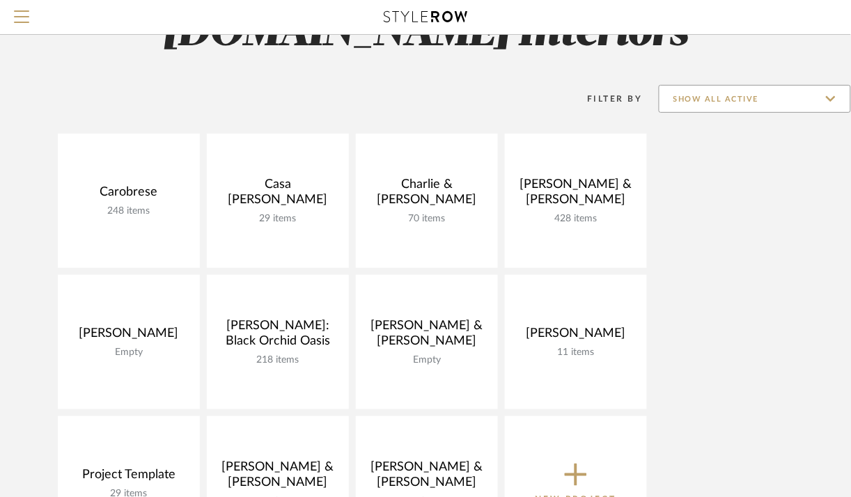
click at [745, 90] on input "Show All Active" at bounding box center [754, 99] width 192 height 28
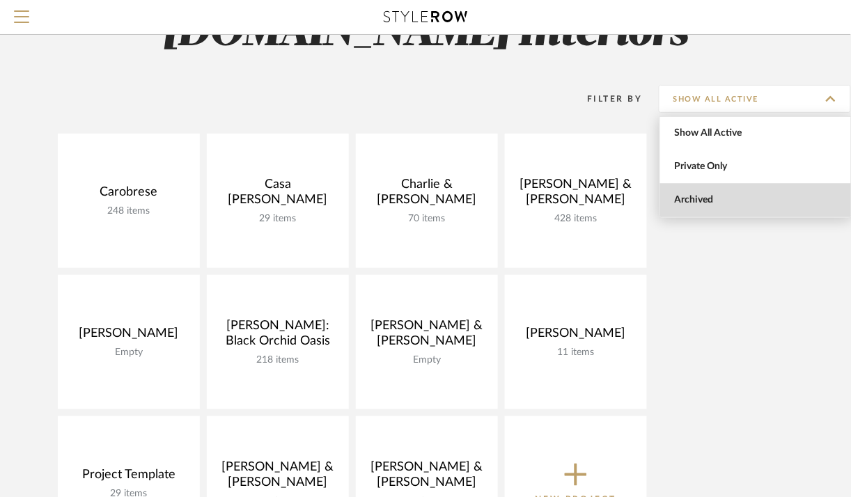
click at [702, 198] on span "Archived" at bounding box center [757, 200] width 165 height 12
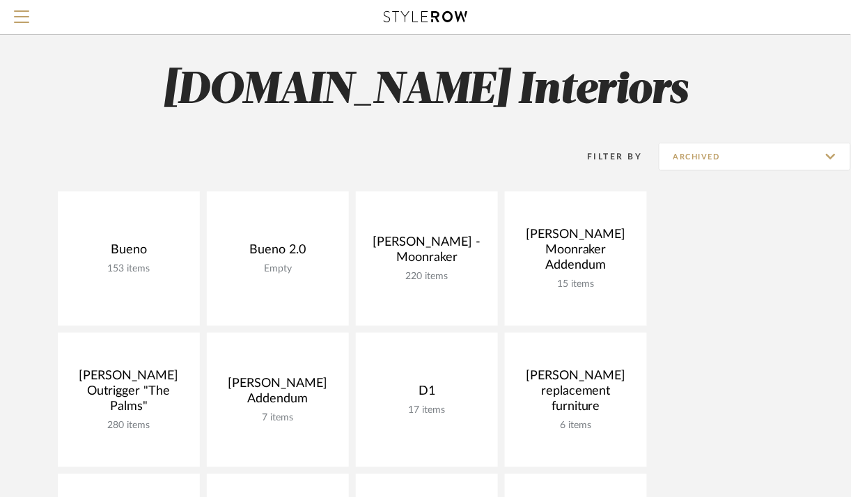
scroll to position [0, 0]
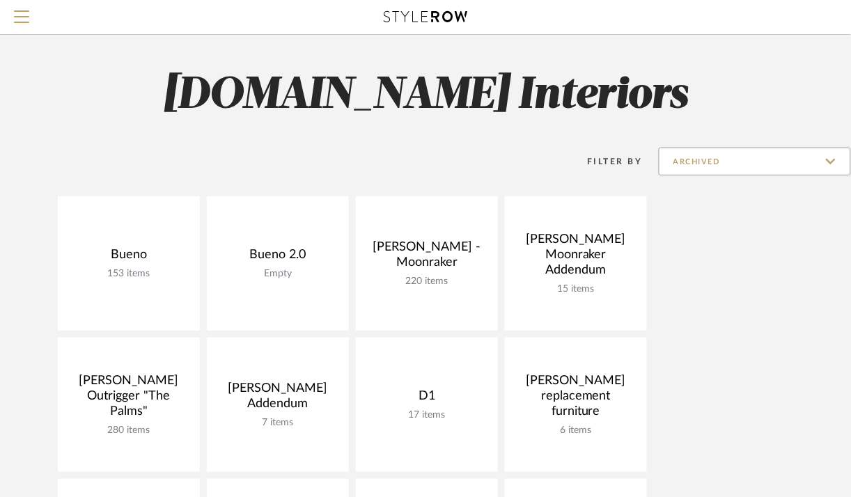
click at [729, 159] on input "Archived" at bounding box center [754, 162] width 192 height 28
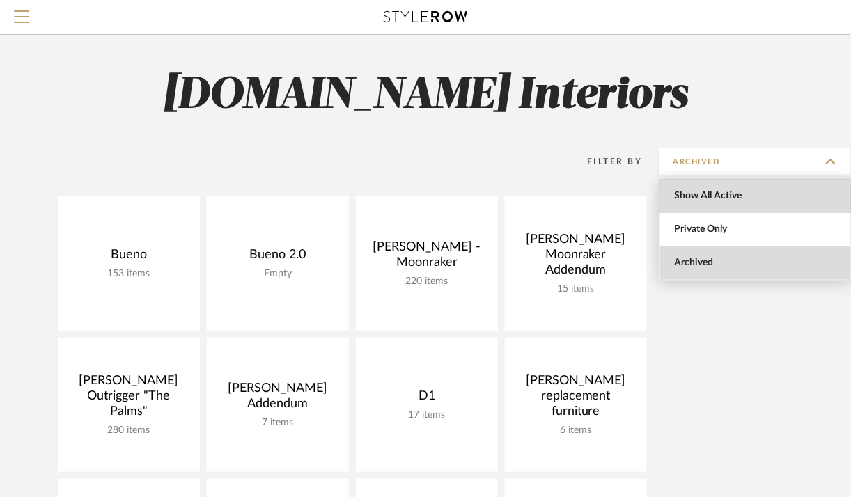
click at [692, 198] on span "Show All Active" at bounding box center [757, 196] width 165 height 12
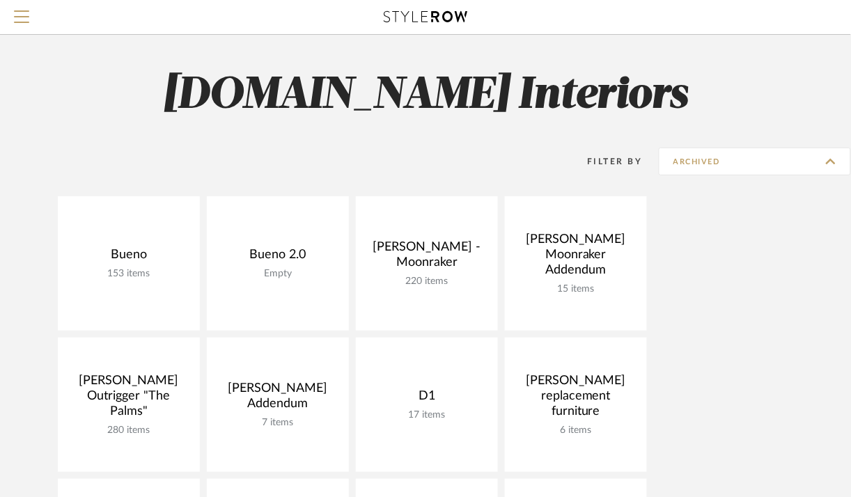
type input "Show All Active"
